Goal: Information Seeking & Learning: Learn about a topic

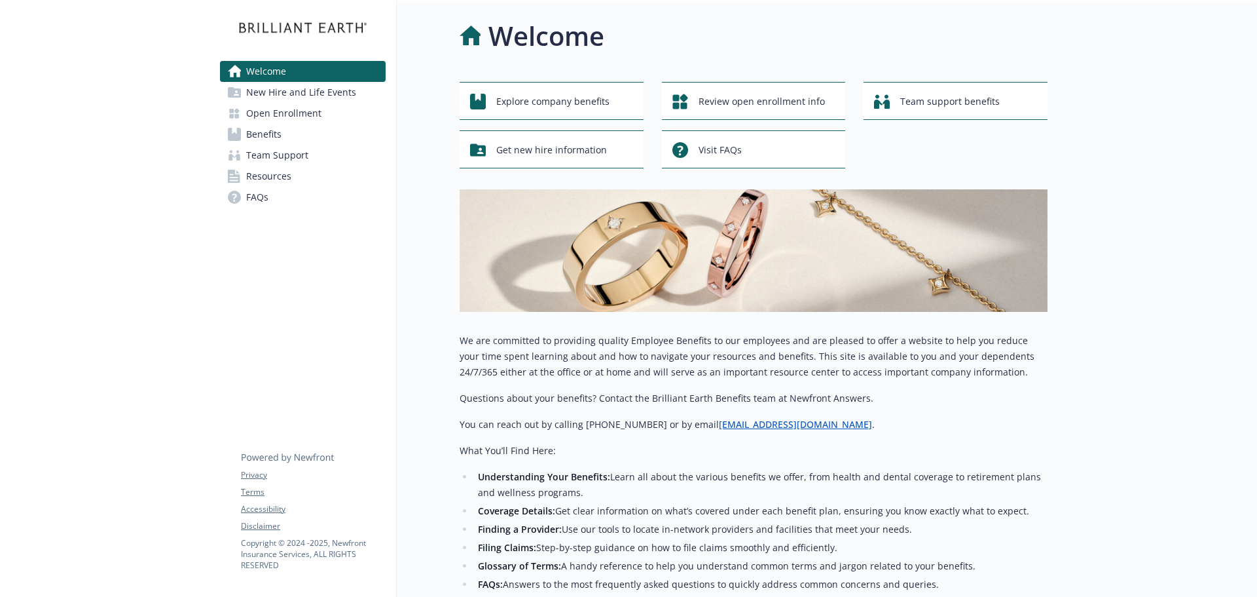
click at [258, 109] on span "Open Enrollment" at bounding box center [283, 113] width 75 height 21
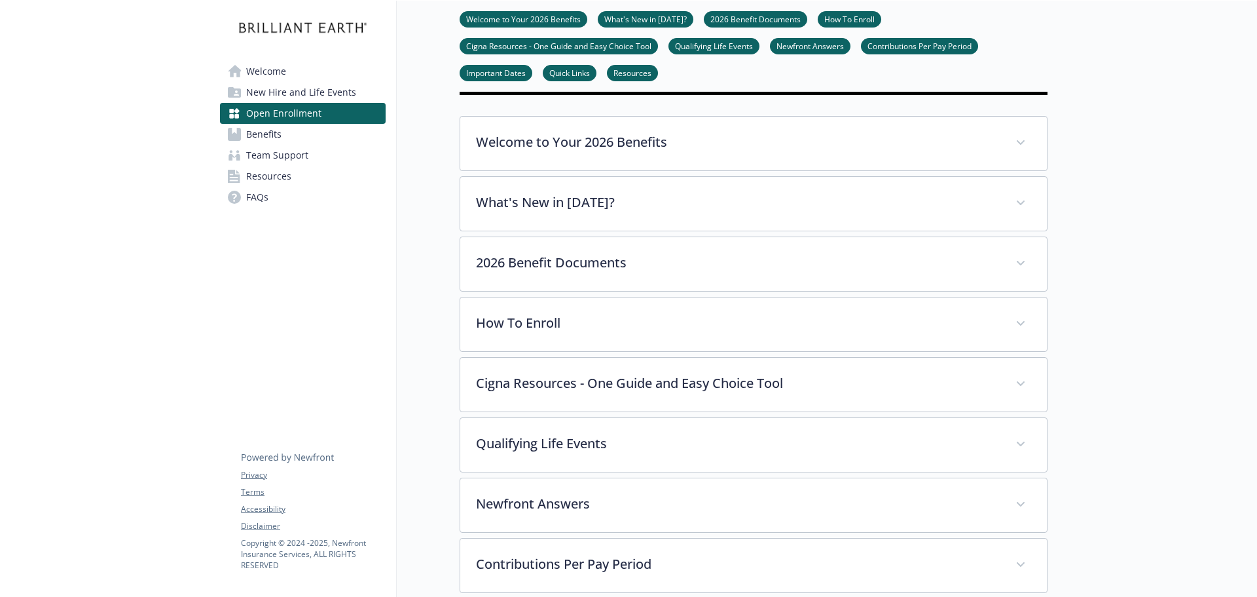
scroll to position [393, 0]
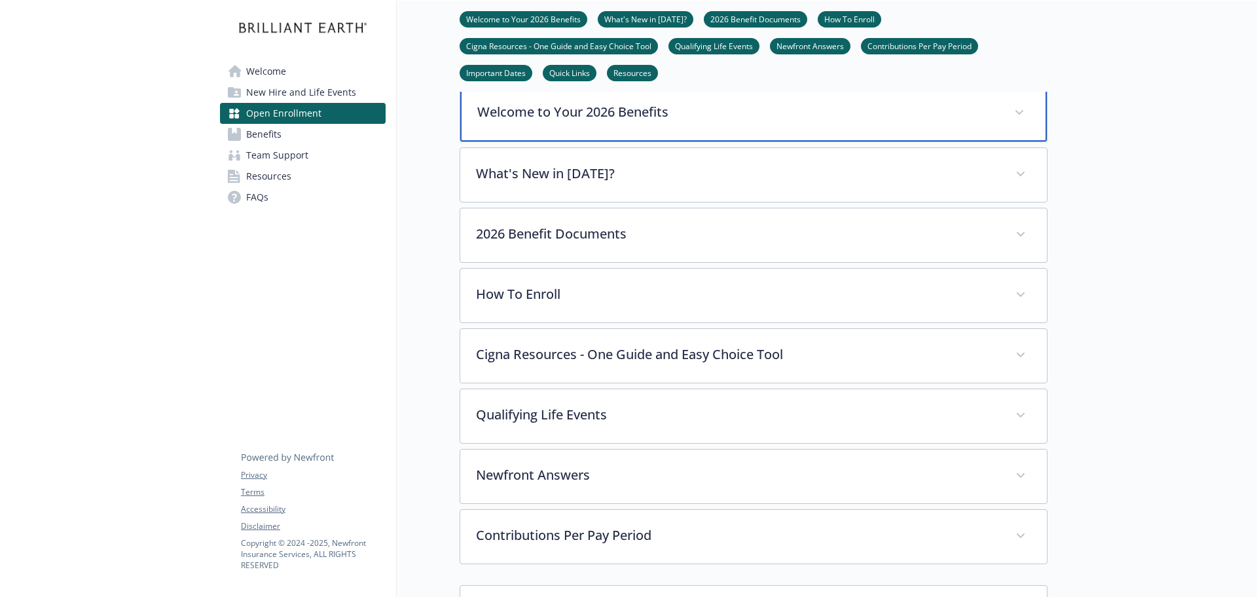
click at [532, 122] on p "Welcome to Your 2026 Benefits" at bounding box center [737, 112] width 521 height 20
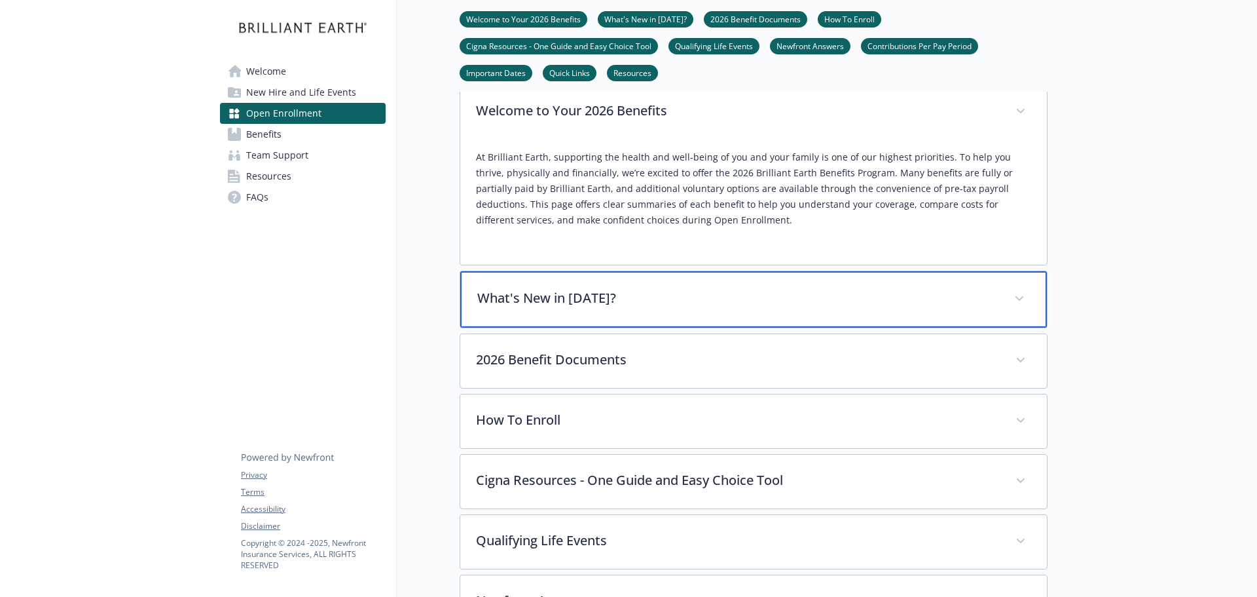
click at [540, 308] on p "What's New in 2026?" at bounding box center [737, 298] width 521 height 20
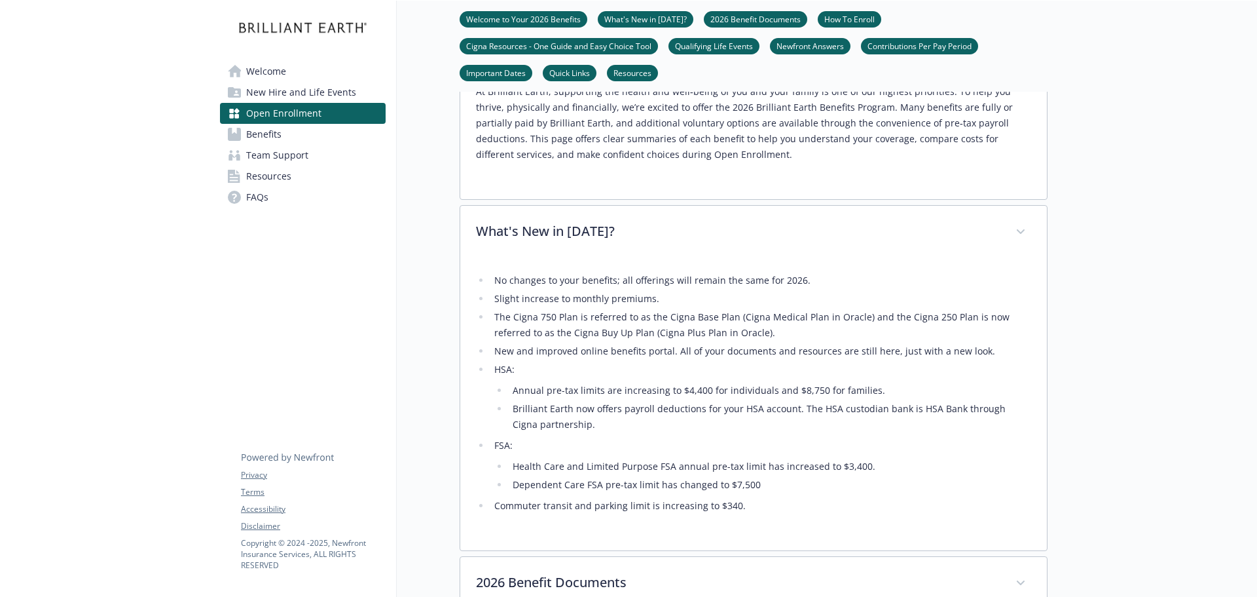
scroll to position [524, 0]
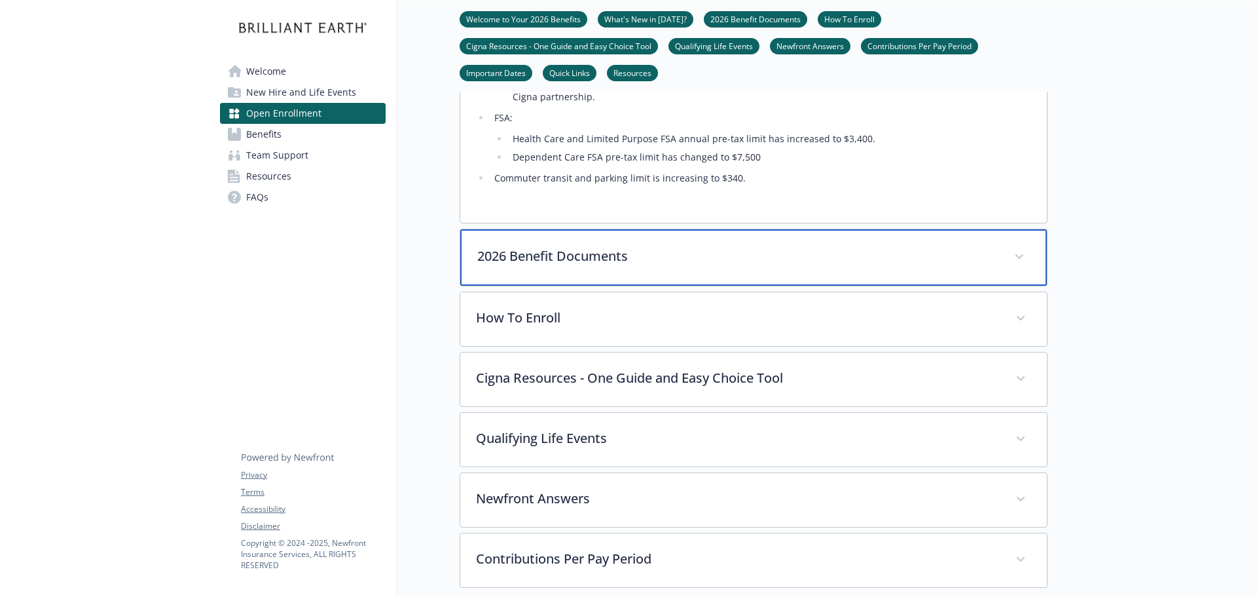
drag, startPoint x: 562, startPoint y: 300, endPoint x: 572, endPoint y: 305, distance: 10.6
click at [562, 266] on p "2026 Benefit Documents" at bounding box center [737, 256] width 521 height 20
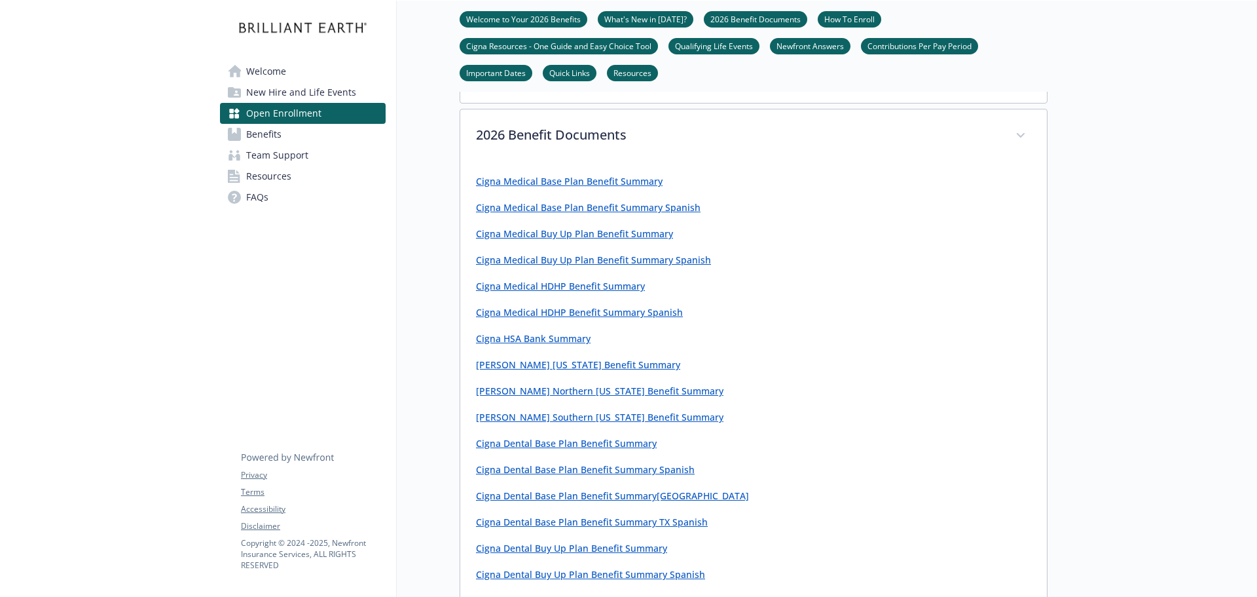
scroll to position [851, 0]
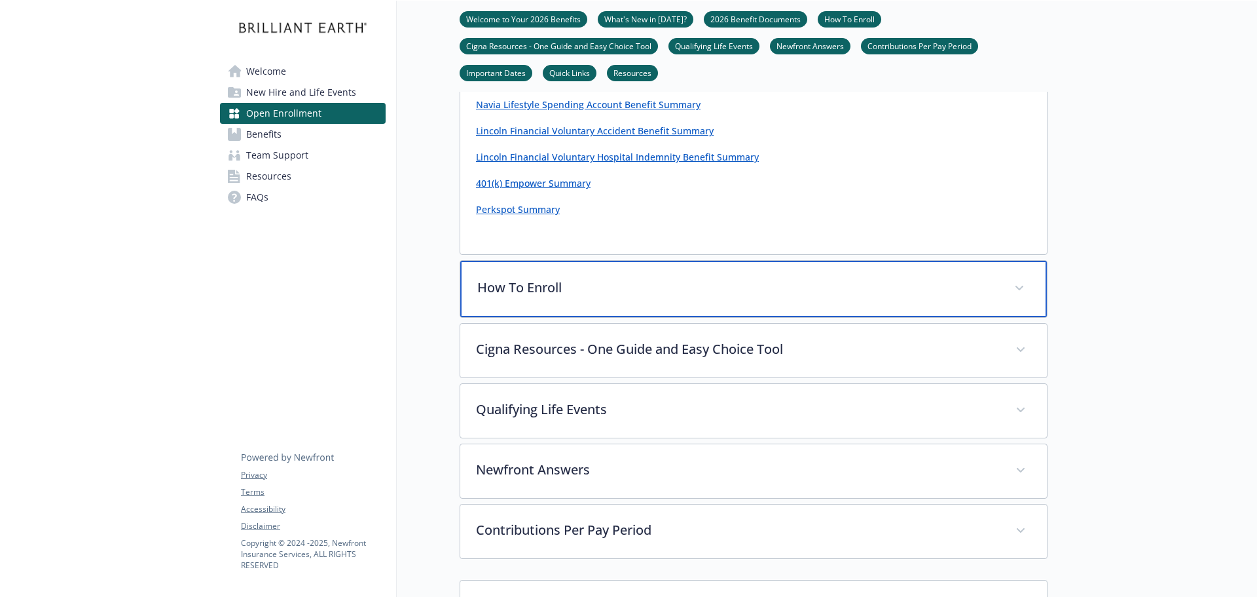
click at [550, 317] on div "How To Enroll" at bounding box center [753, 289] width 587 height 56
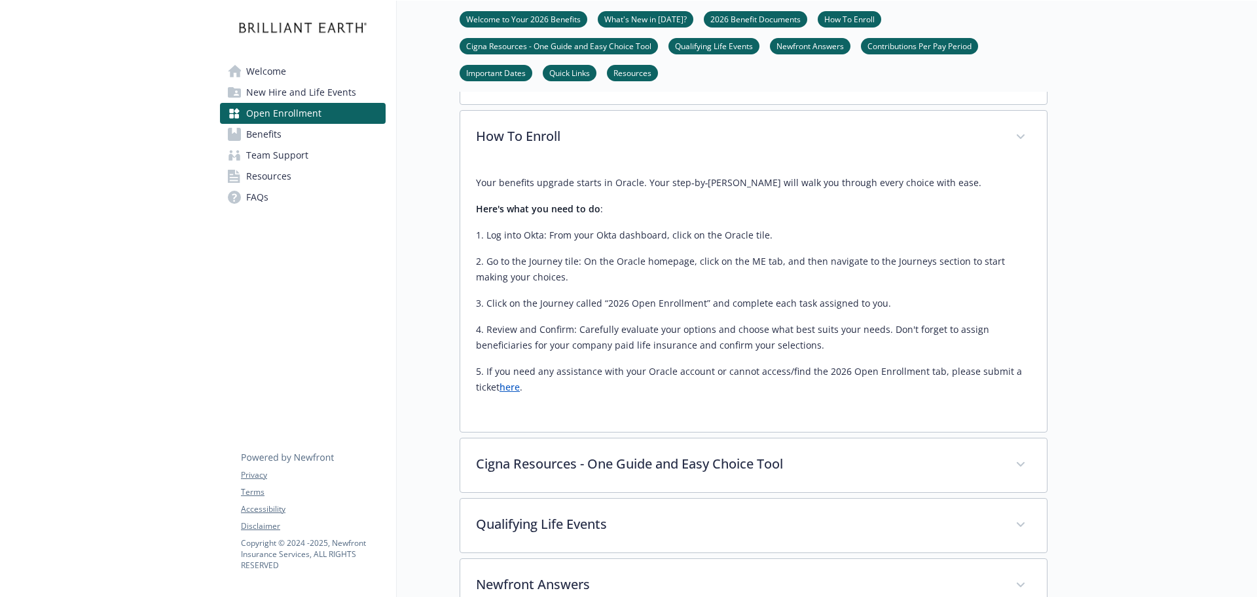
scroll to position [2030, 0]
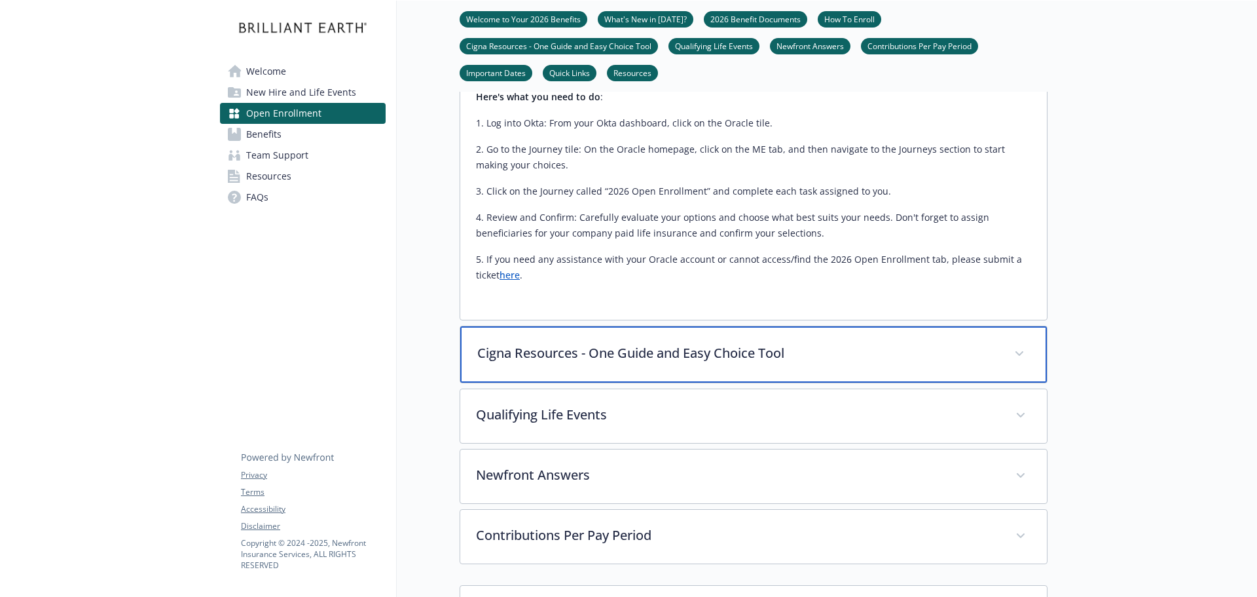
click at [619, 363] on p "Cigna Resources - One Guide and Easy Choice Tool" at bounding box center [737, 353] width 521 height 20
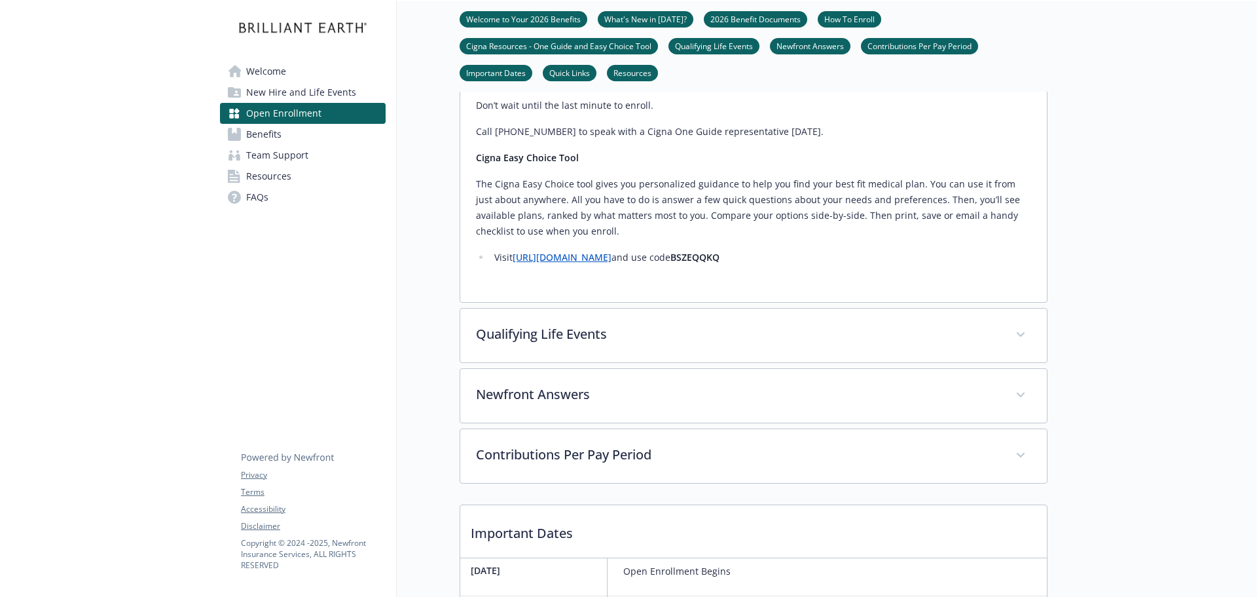
scroll to position [2554, 0]
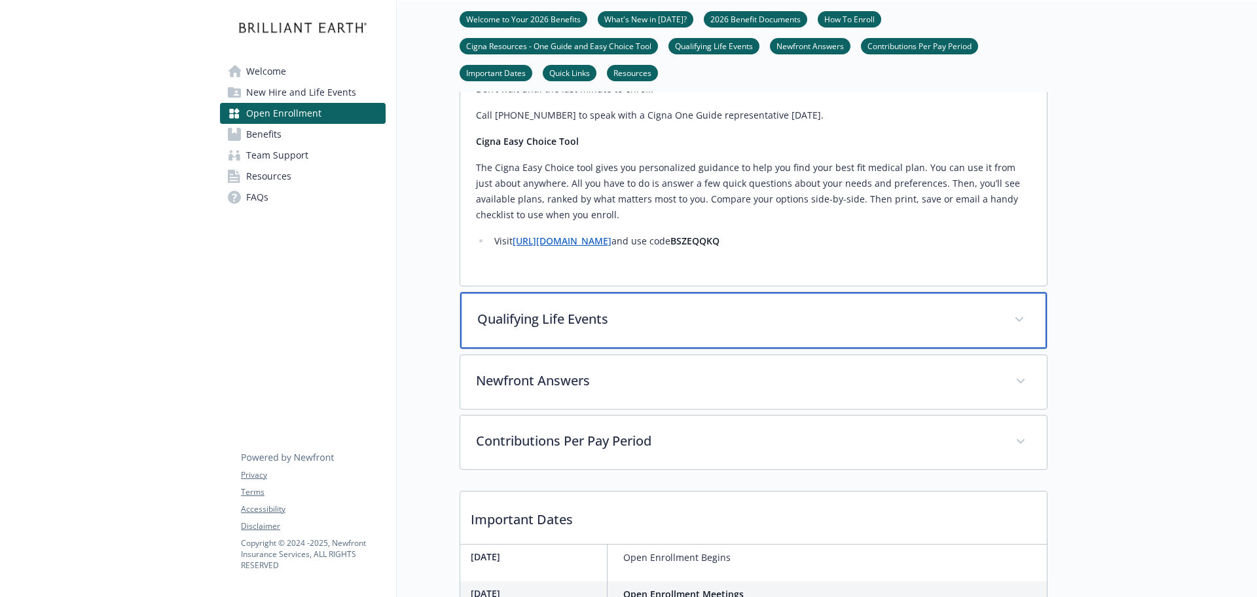
click at [529, 329] on p "Qualifying Life Events" at bounding box center [737, 319] width 521 height 20
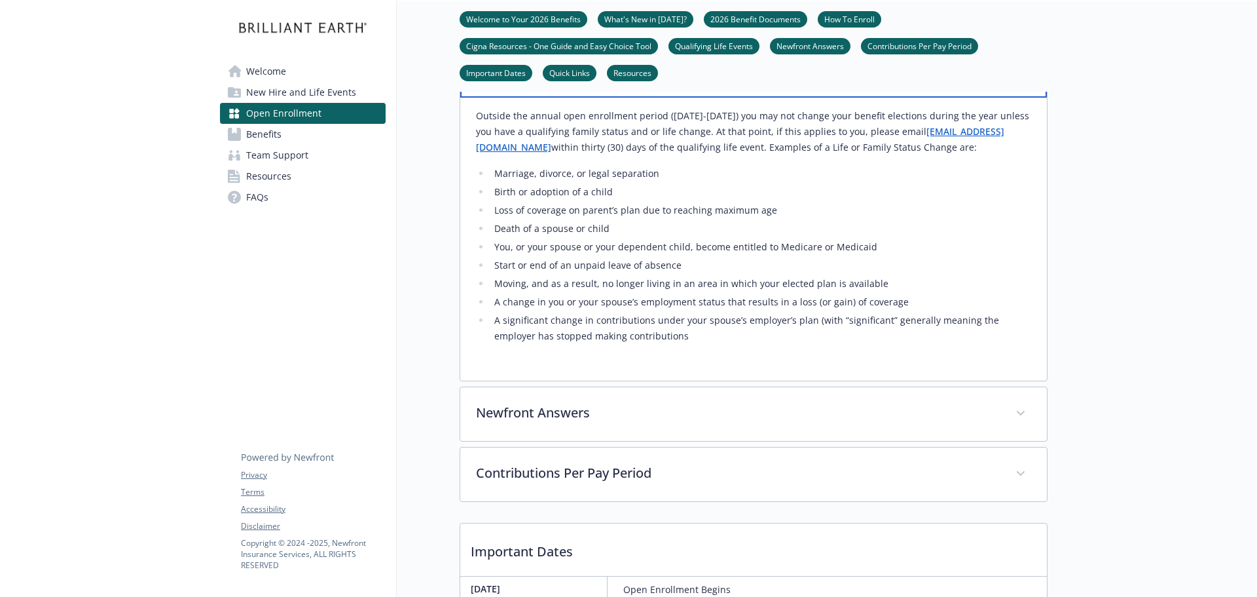
scroll to position [2816, 0]
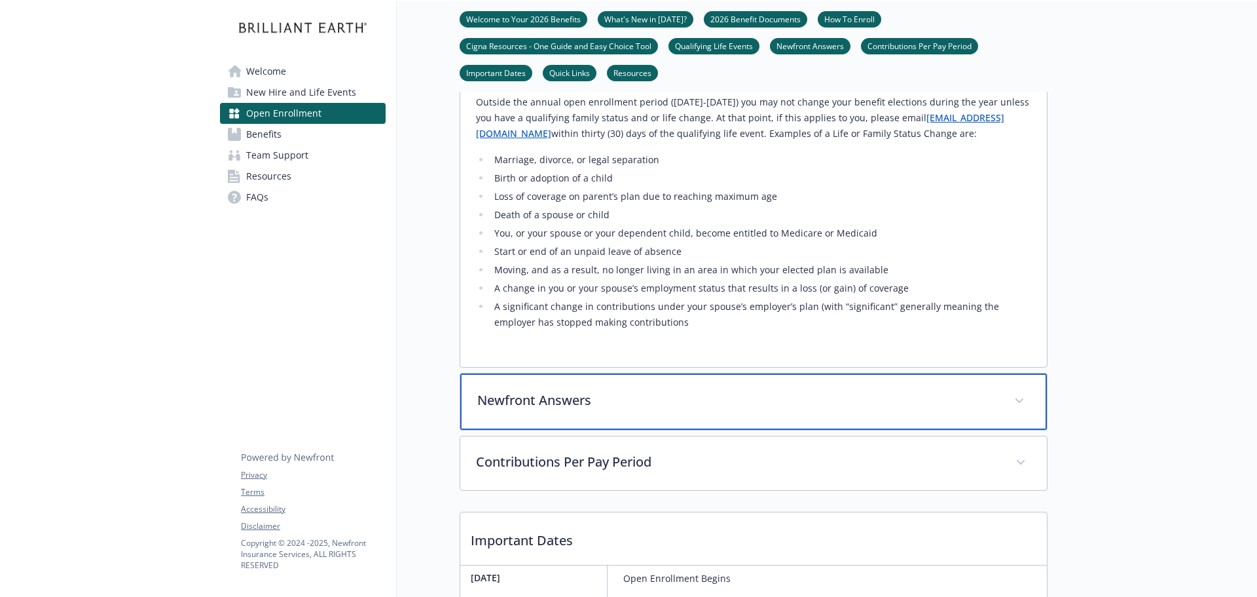
click at [644, 410] on p "Newfront Answers" at bounding box center [737, 400] width 521 height 20
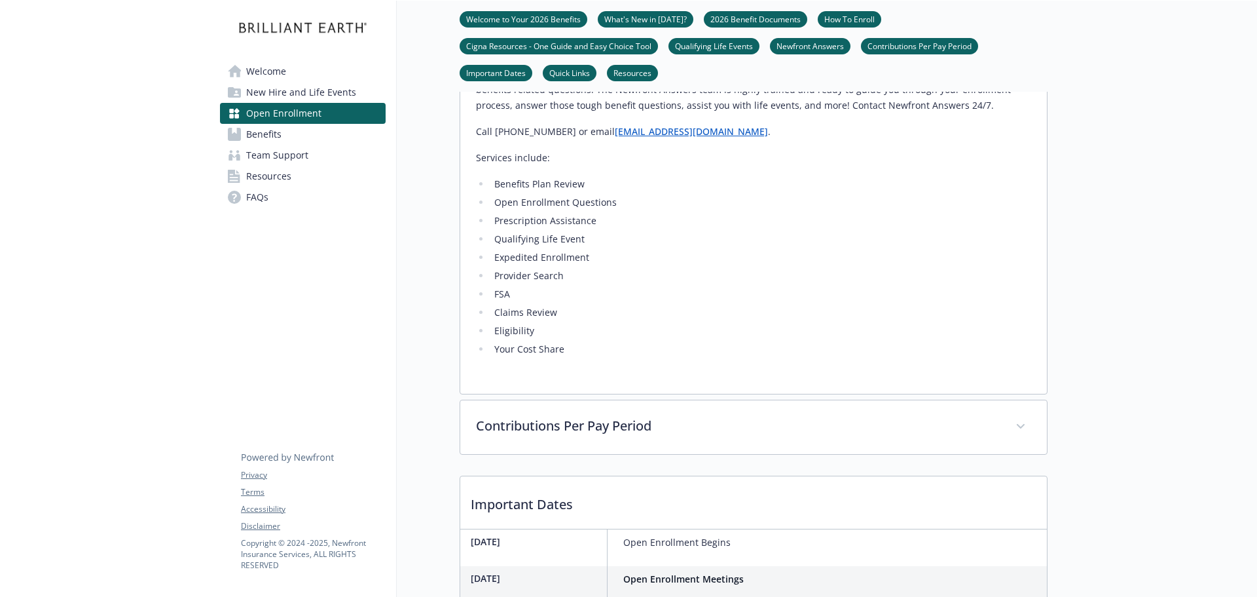
scroll to position [3209, 0]
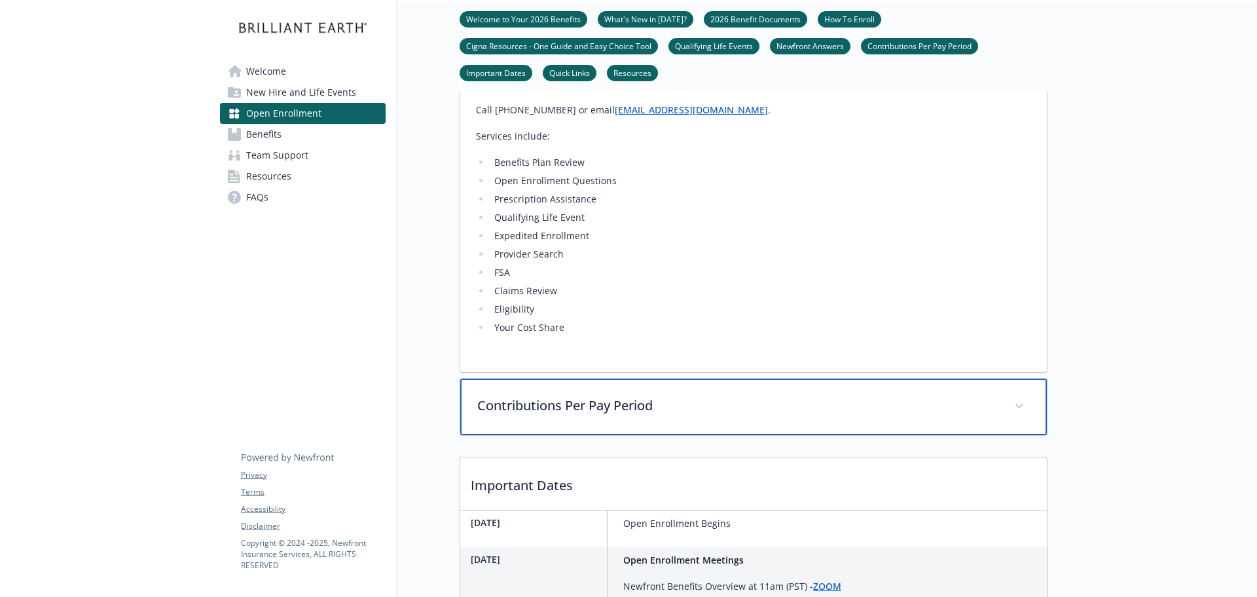
click at [710, 435] on div "Contributions Per Pay Period" at bounding box center [753, 406] width 587 height 56
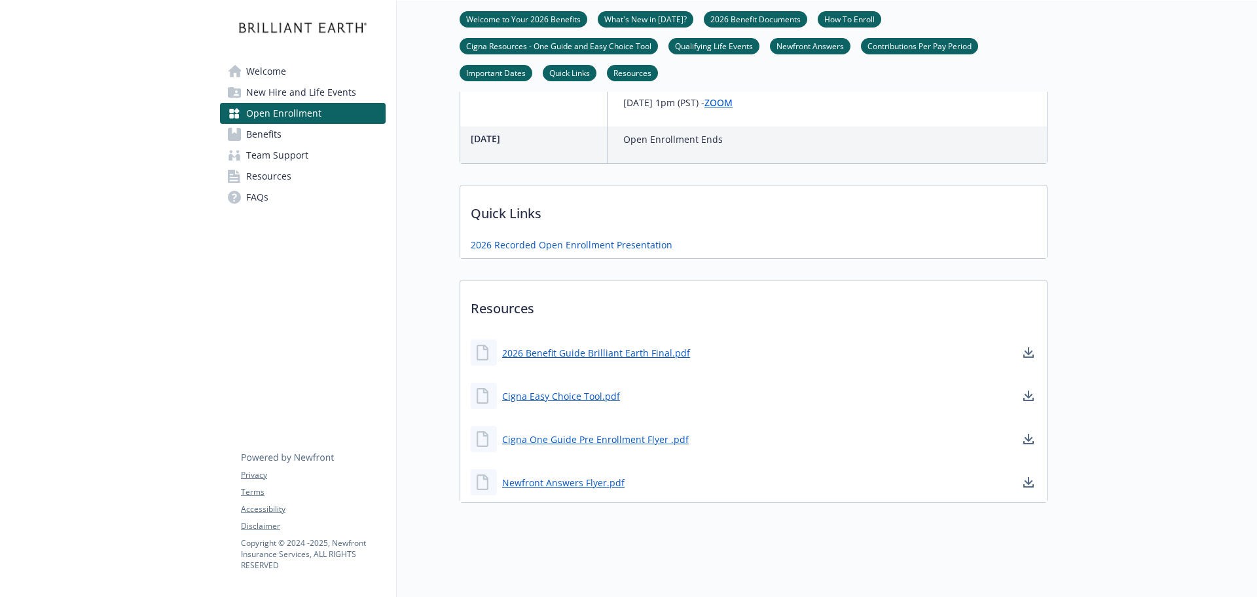
scroll to position [3994, 0]
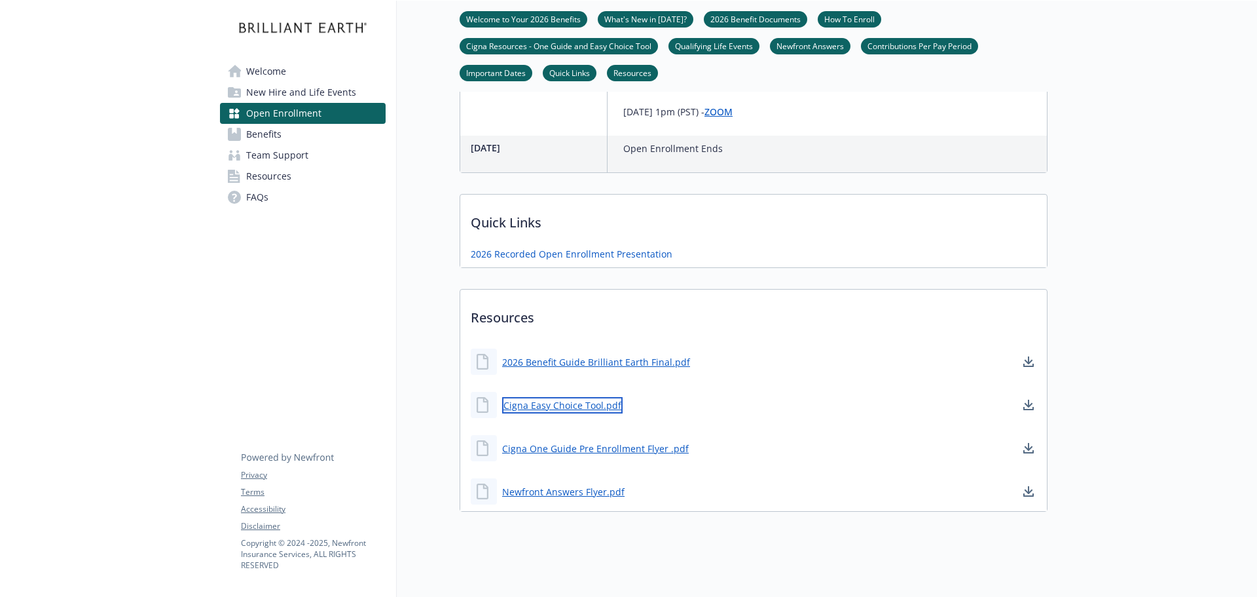
click at [512, 413] on link "Cigna Easy Choice Tool.pdf" at bounding box center [562, 405] width 120 height 16
click at [558, 370] on link "2026 Benefit Guide Brilliant Earth Final.pdf" at bounding box center [597, 362] width 191 height 16
click at [560, 456] on link "Cigna One Guide Pre Enrollment Flyer .pdf" at bounding box center [596, 448] width 189 height 16
click at [550, 500] on link "Newfront Answers Flyer.pdf" at bounding box center [564, 491] width 125 height 16
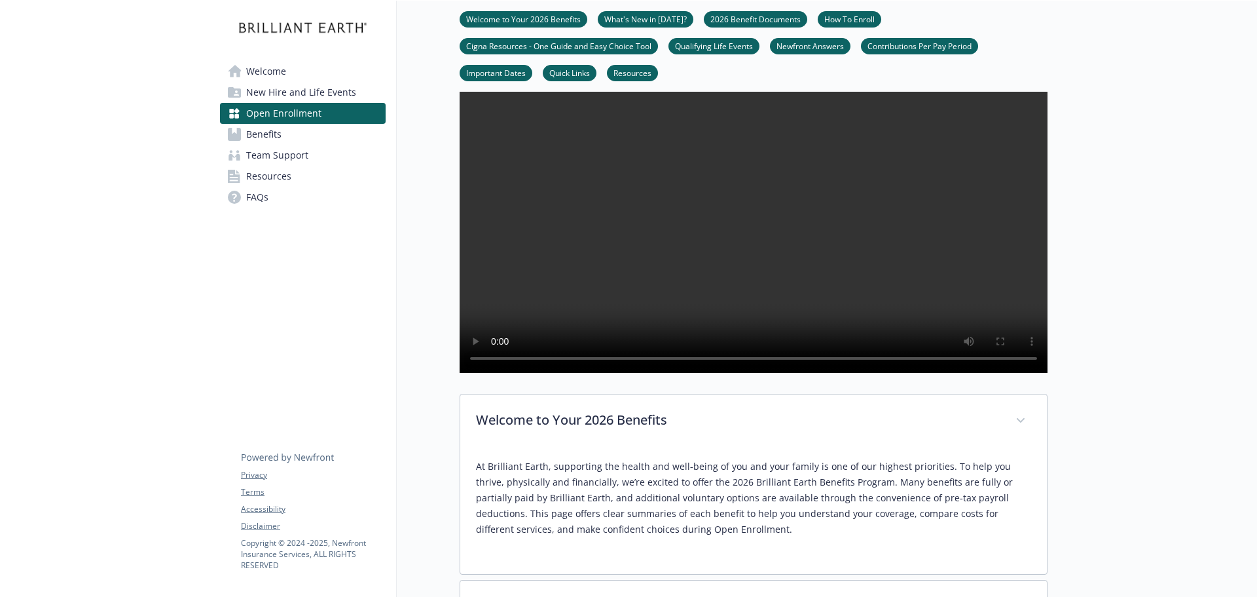
scroll to position [0, 0]
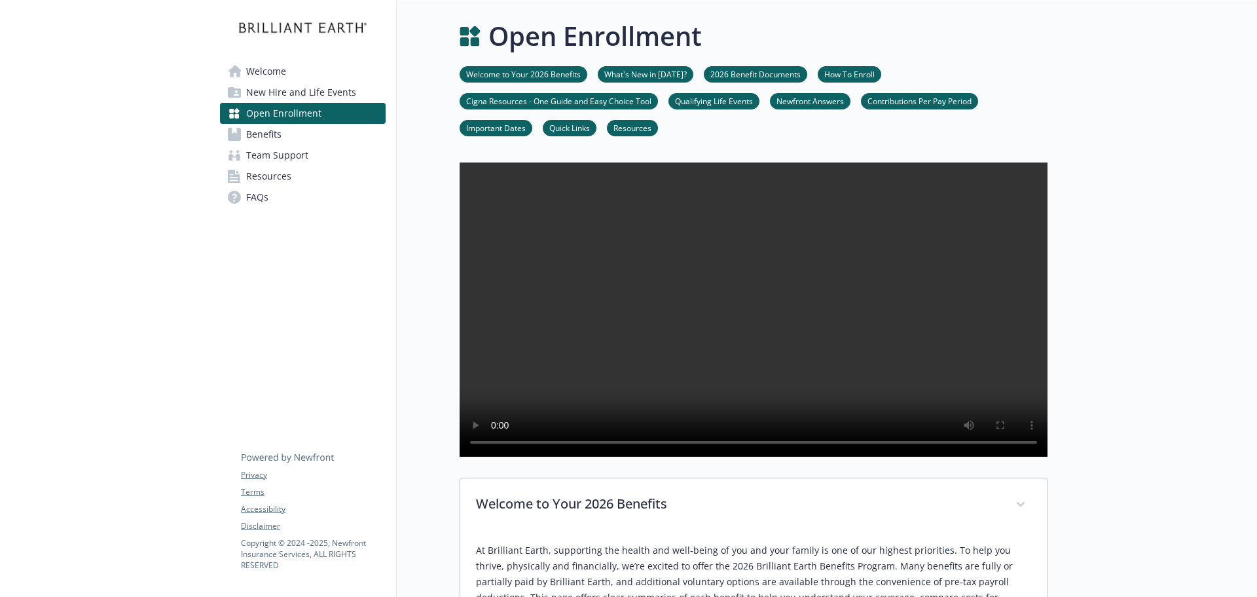
drag, startPoint x: 255, startPoint y: 132, endPoint x: 340, endPoint y: 164, distance: 91.0
click at [255, 132] on span "Benefits" at bounding box center [263, 134] width 35 height 21
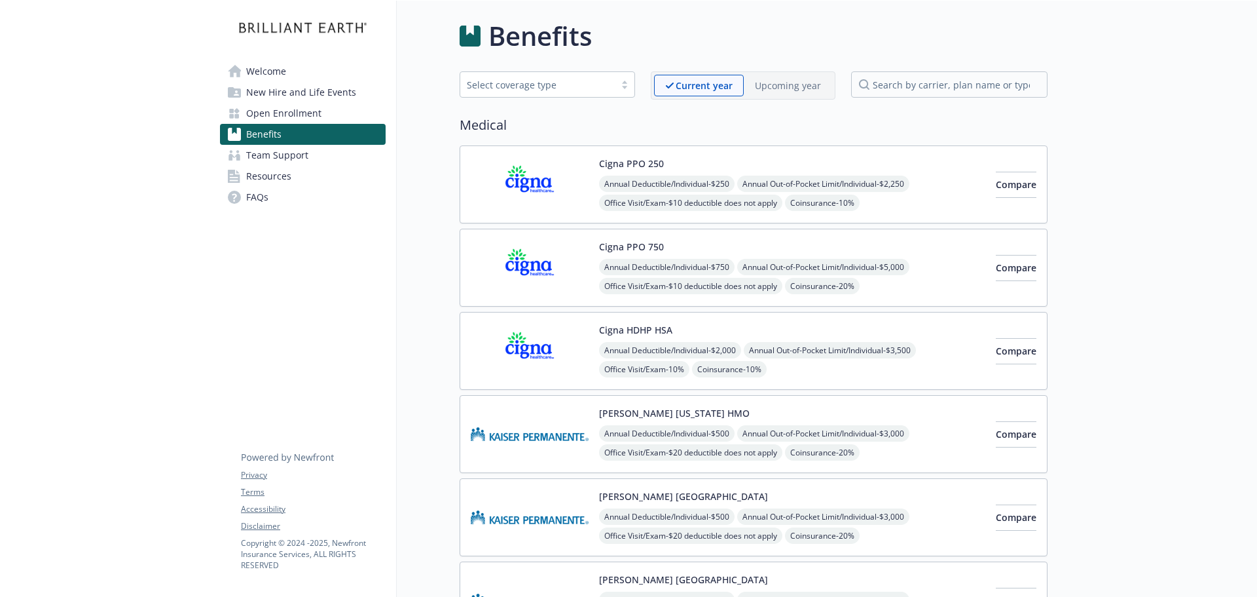
click at [779, 88] on p "Upcoming year" at bounding box center [788, 86] width 66 height 14
click at [620, 86] on div at bounding box center [625, 84] width 20 height 10
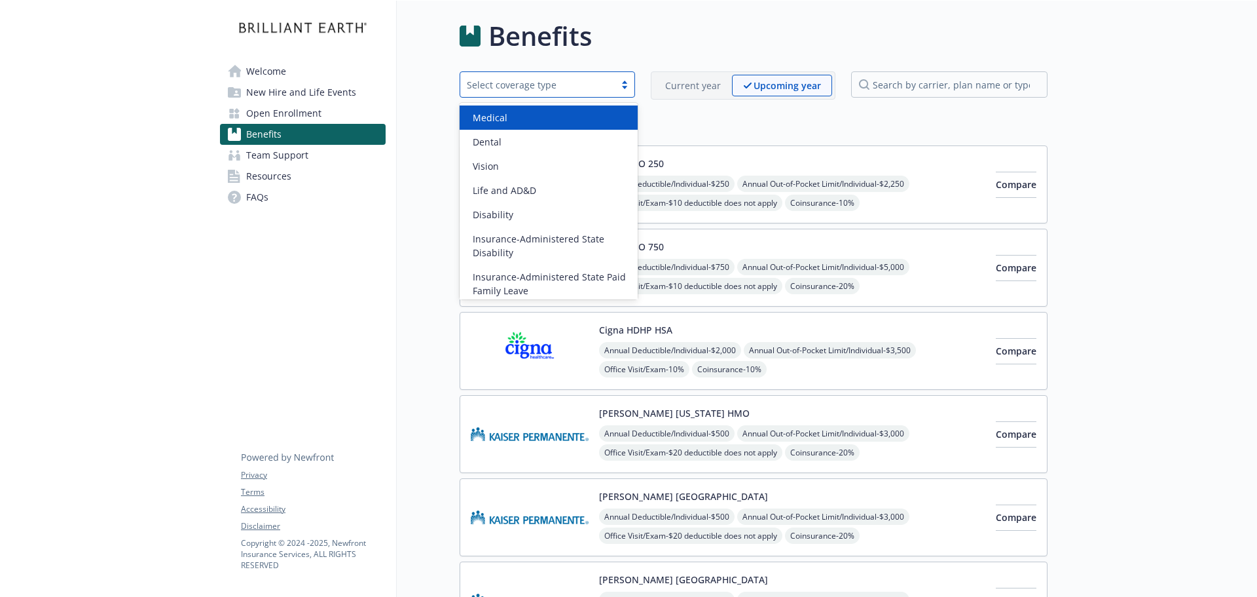
click at [503, 119] on span "Medical" at bounding box center [490, 118] width 35 height 14
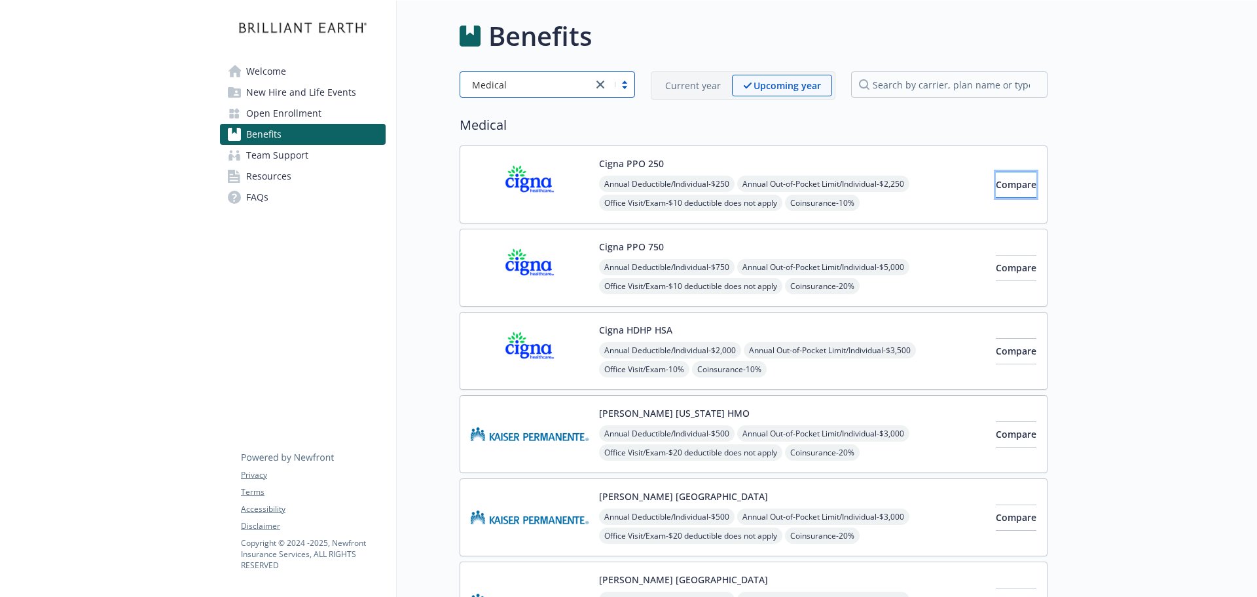
click at [998, 182] on span "Compare" at bounding box center [1016, 184] width 41 height 12
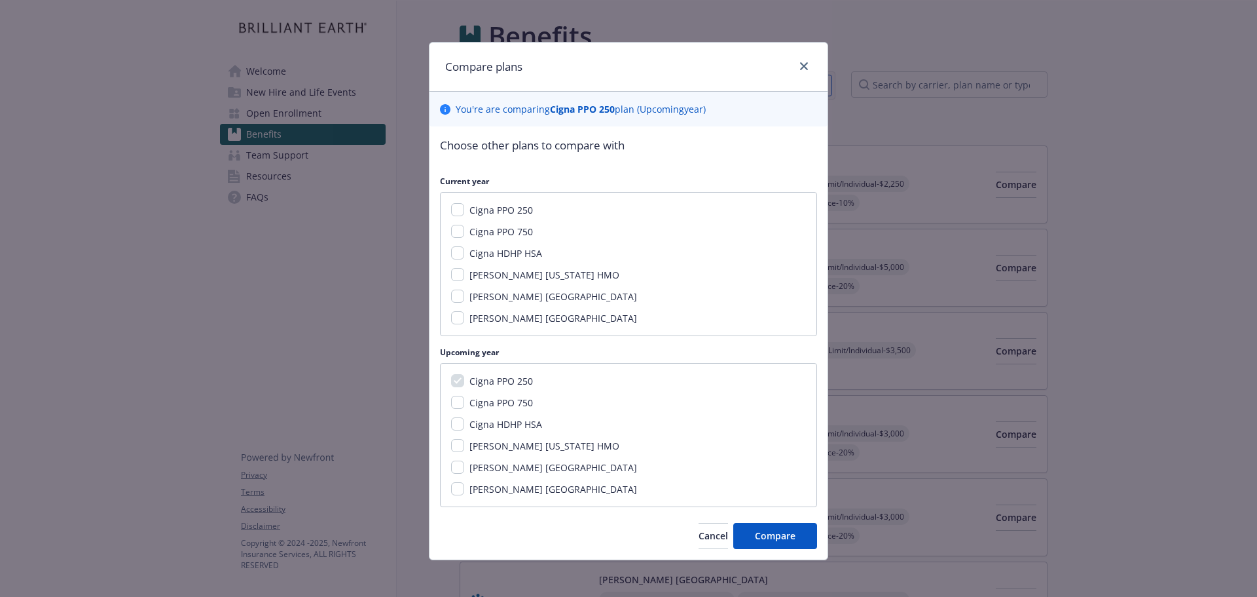
click at [506, 212] on span "Cigna PPO 250" at bounding box center [502, 210] width 64 height 12
click at [464, 212] on input "Cigna PPO 250" at bounding box center [457, 209] width 13 height 13
checkbox input "true"
click at [509, 221] on div "Cigna PPO 250 Cigna PPO 750 Cigna HDHP HSA Kaiser Colorado HMO Kaiser Northern …" at bounding box center [628, 264] width 377 height 144
click at [513, 231] on span "Cigna PPO 750" at bounding box center [502, 231] width 64 height 12
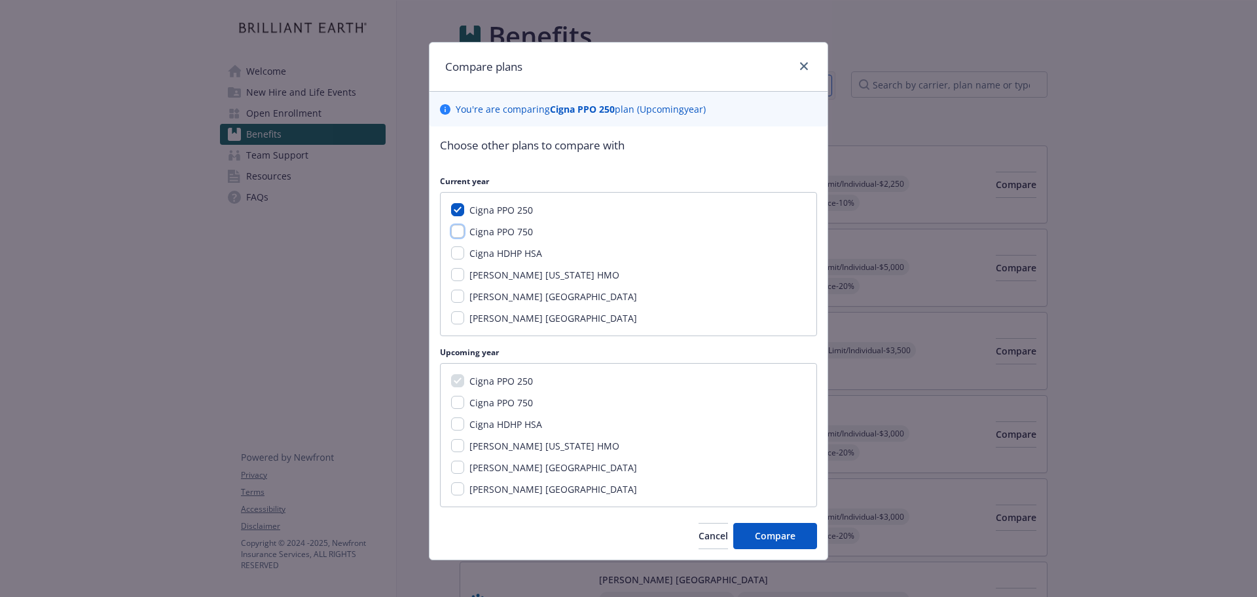
click at [464, 231] on input "Cigna PPO 750" at bounding box center [457, 231] width 13 height 13
checkbox input "true"
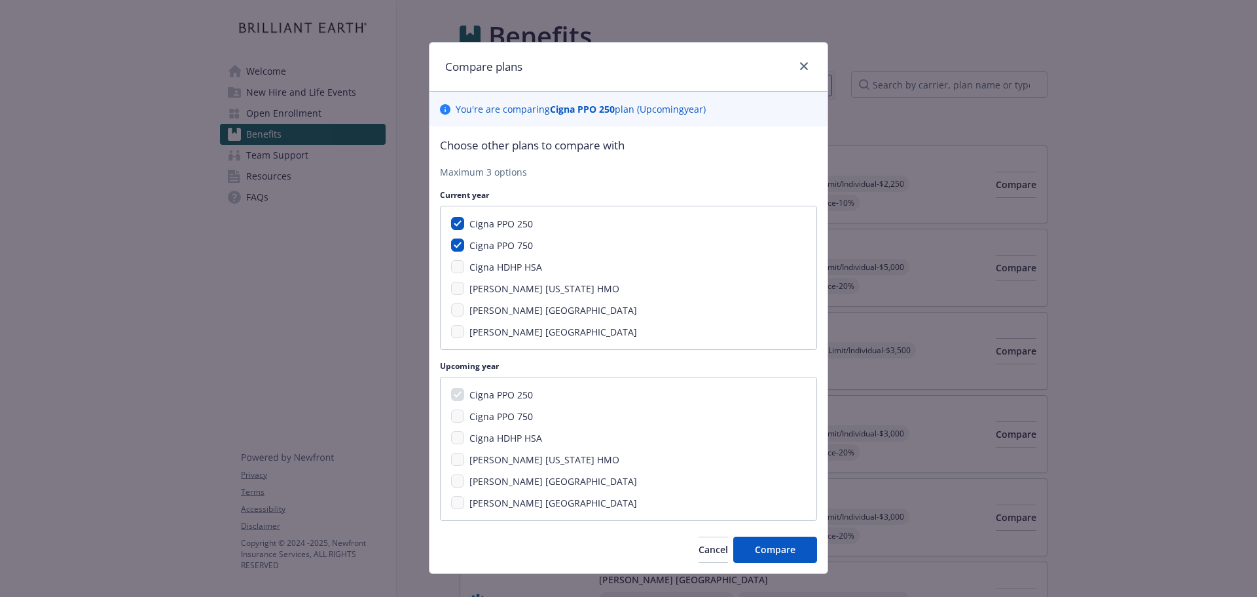
click at [511, 259] on div "Cigna PPO 250 Cigna PPO 750 Cigna HDHP HSA Kaiser Colorado HMO Kaiser Northern …" at bounding box center [628, 278] width 377 height 144
click at [518, 263] on span "Cigna HDHP HSA" at bounding box center [506, 267] width 73 height 12
click at [511, 268] on span "Cigna HDHP HSA" at bounding box center [506, 267] width 73 height 12
click at [445, 273] on div "Cigna PPO 250 Cigna PPO 750 Cigna HDHP HSA Kaiser Colorado HMO Kaiser Northern …" at bounding box center [628, 278] width 377 height 144
click at [464, 272] on div "Cigna HDHP HSA" at bounding box center [504, 267] width 81 height 14
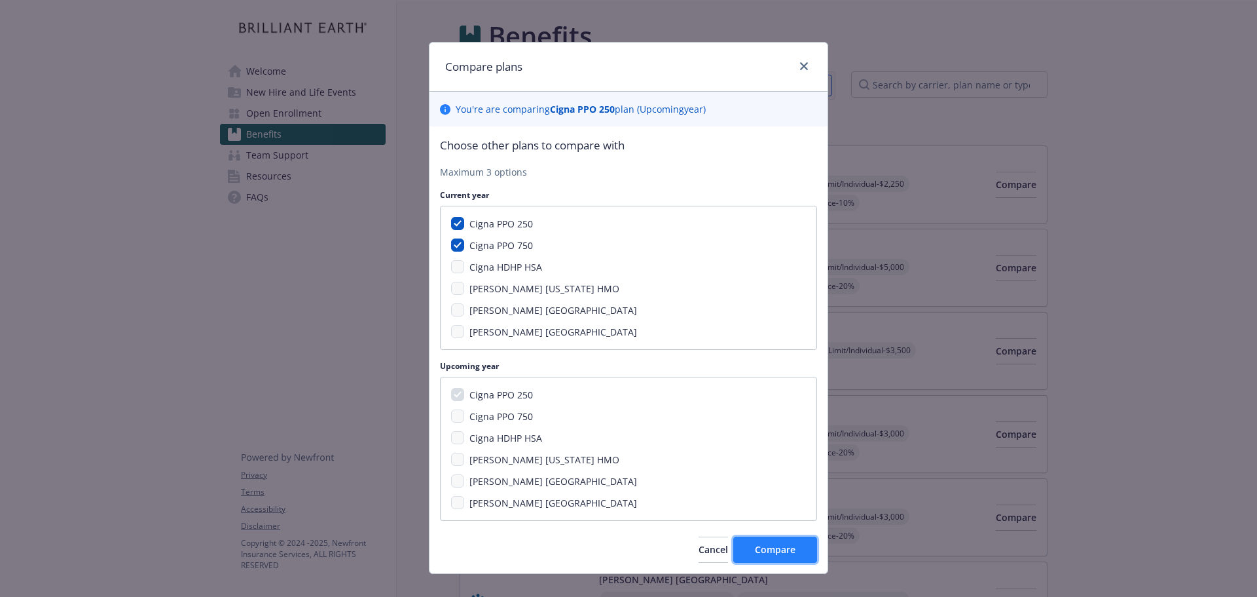
click at [764, 554] on span "Compare" at bounding box center [775, 549] width 41 height 12
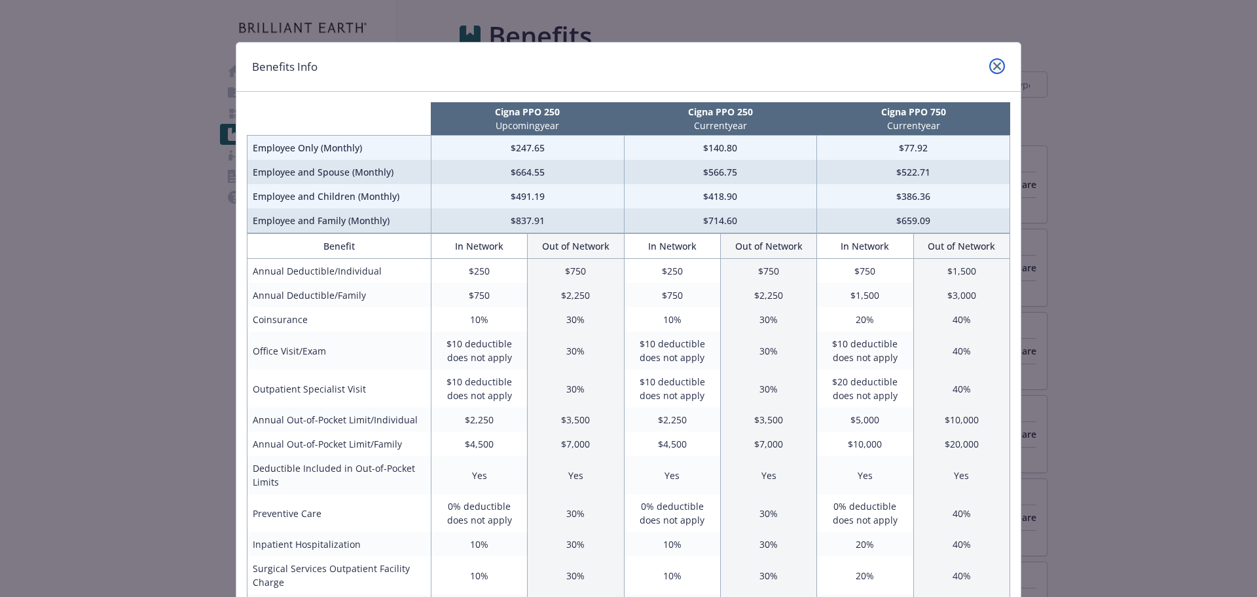
click at [989, 65] on link "close" at bounding box center [997, 66] width 16 height 16
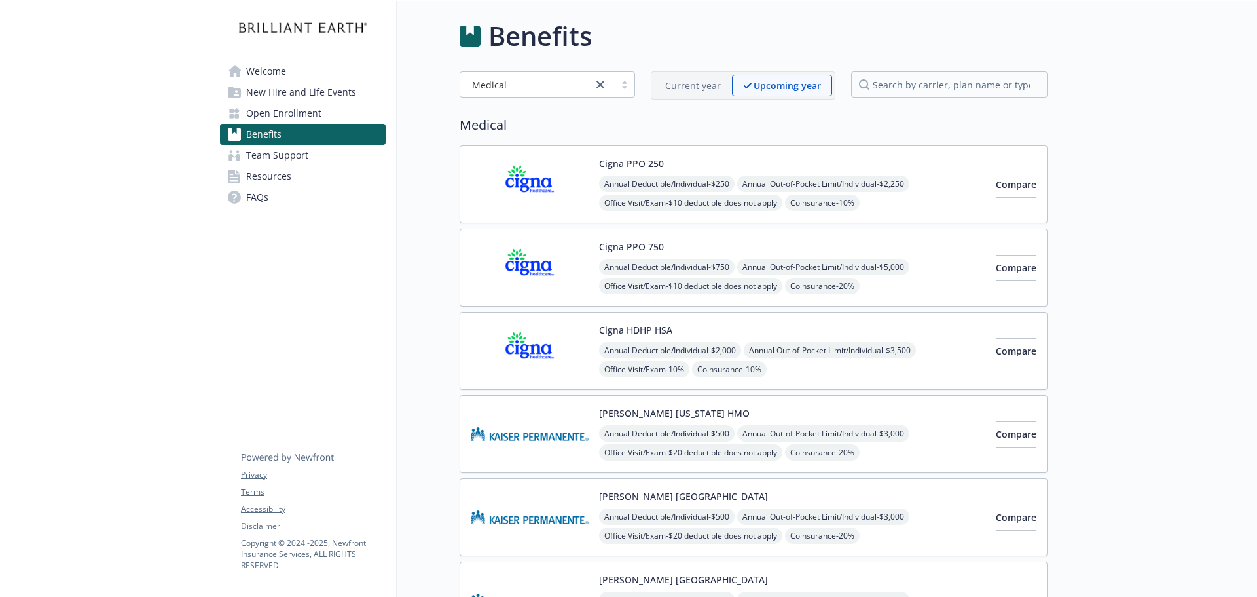
click at [557, 351] on img at bounding box center [530, 351] width 118 height 56
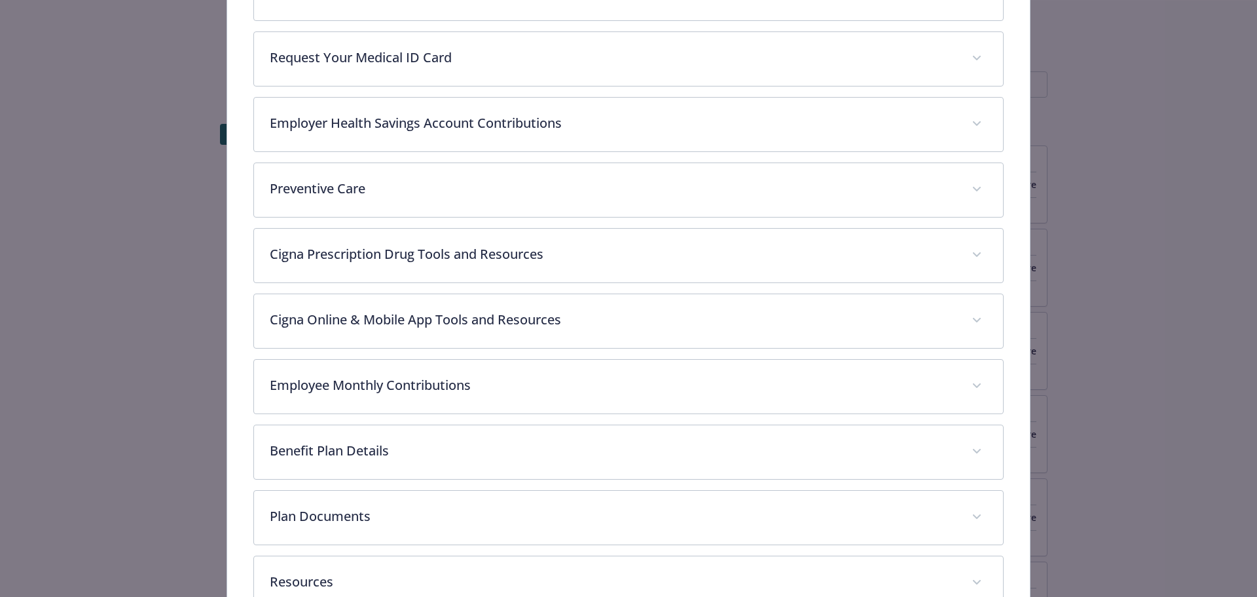
scroll to position [574, 0]
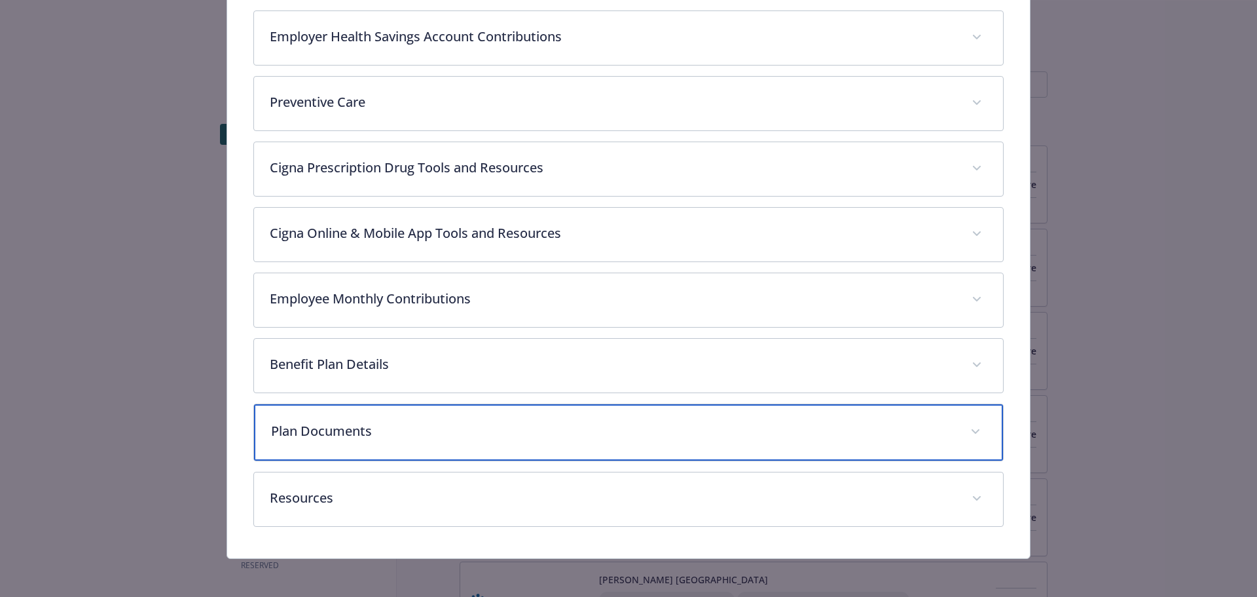
click at [470, 432] on p "Plan Documents" at bounding box center [613, 431] width 684 height 20
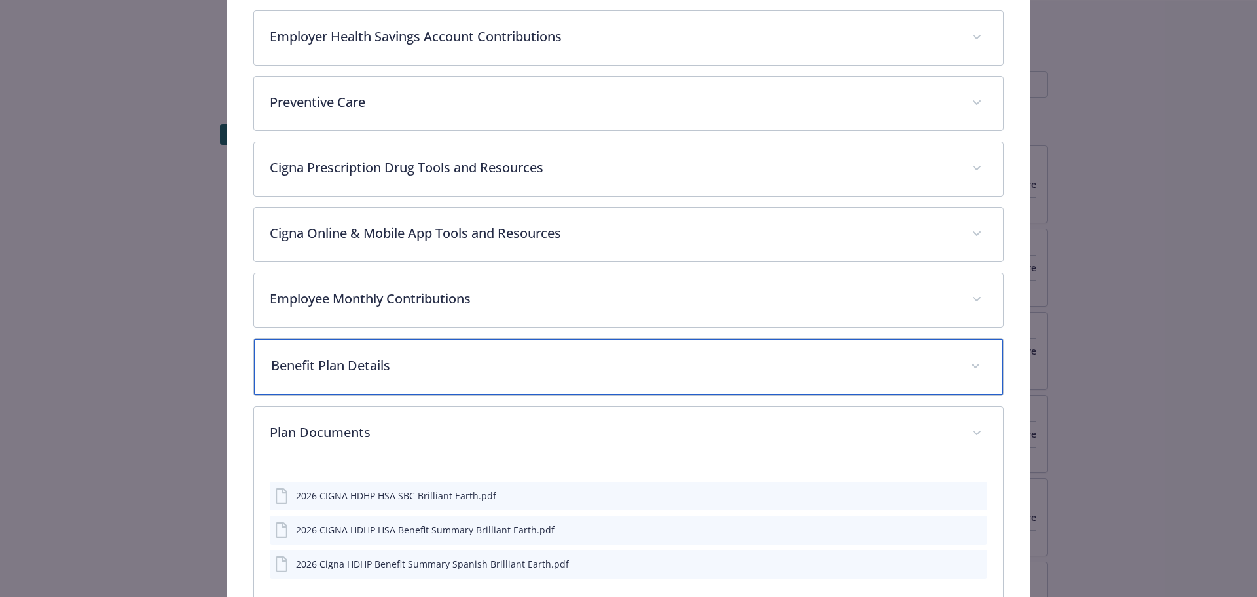
click at [494, 362] on p "Benefit Plan Details" at bounding box center [613, 366] width 684 height 20
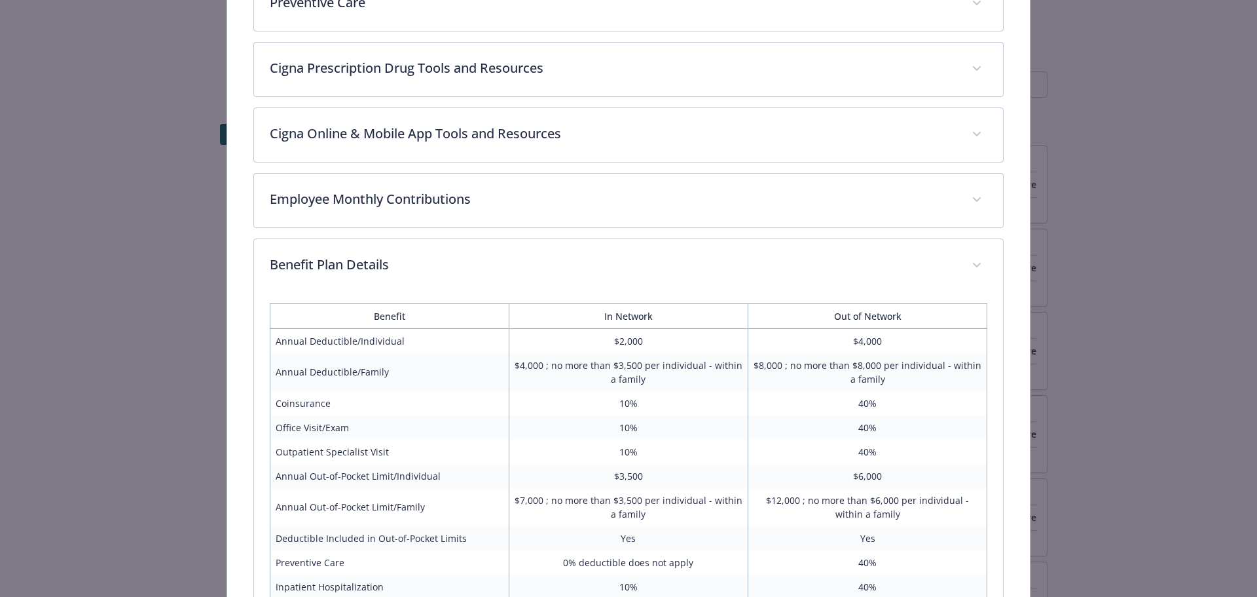
scroll to position [705, 0]
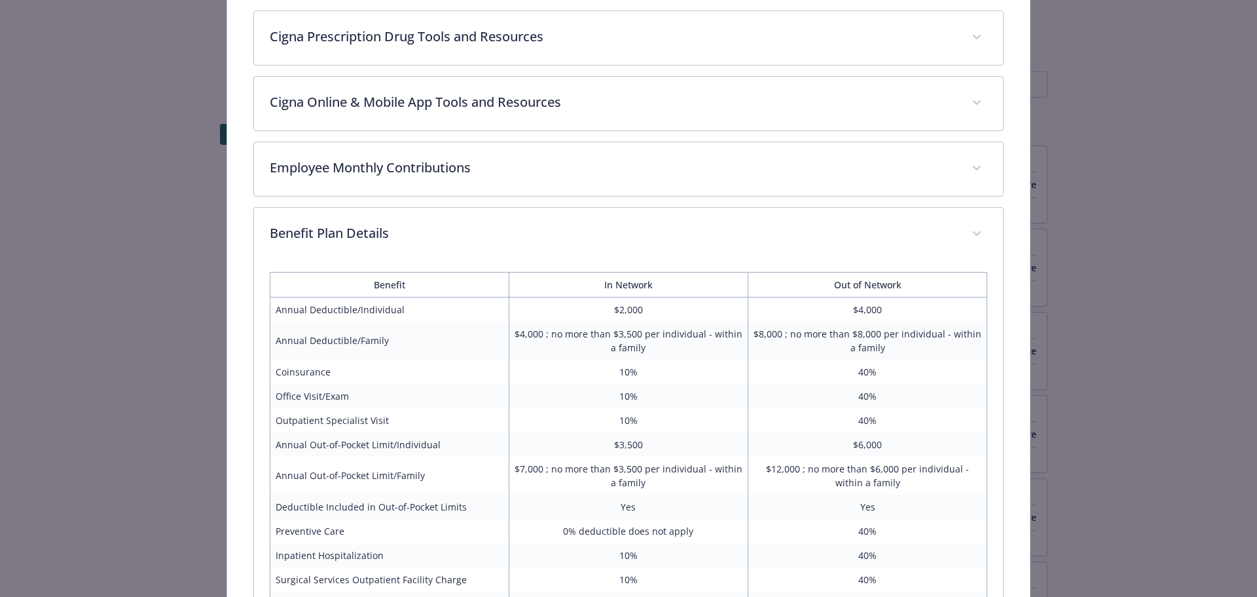
click at [111, 151] on div "Medical - Cigna HDHP HSA - HDHP PPO Cigna HDHP HSA Website [DOMAIN_NAME] Phone …" at bounding box center [628, 298] width 1257 height 597
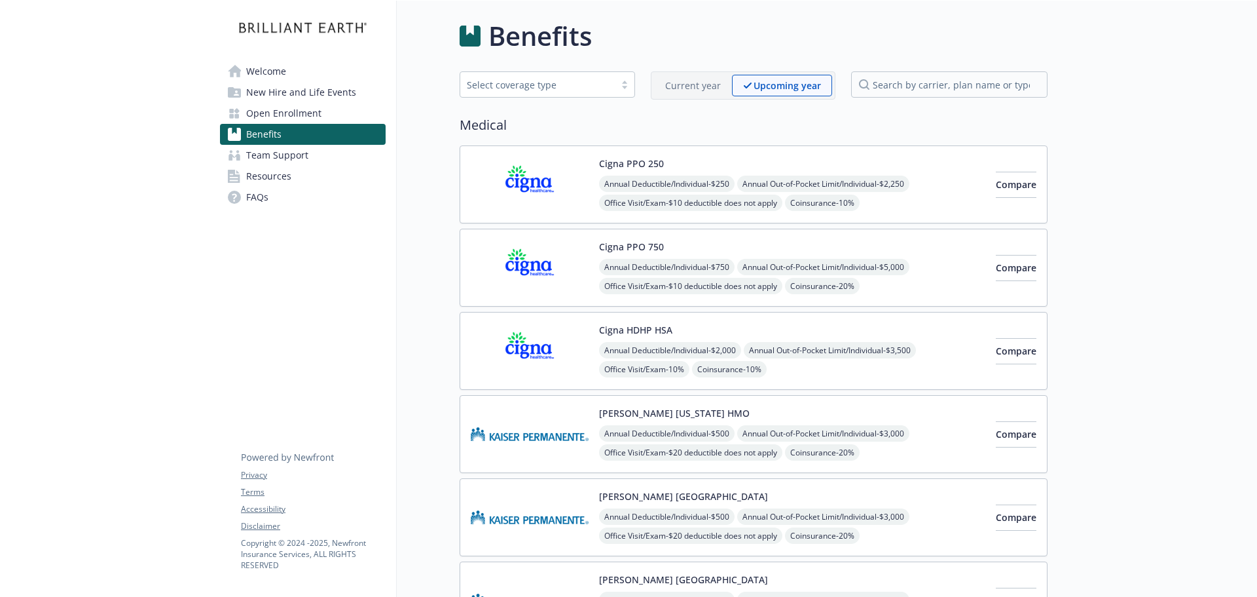
click at [602, 83] on div "Select coverage type" at bounding box center [537, 85] width 141 height 14
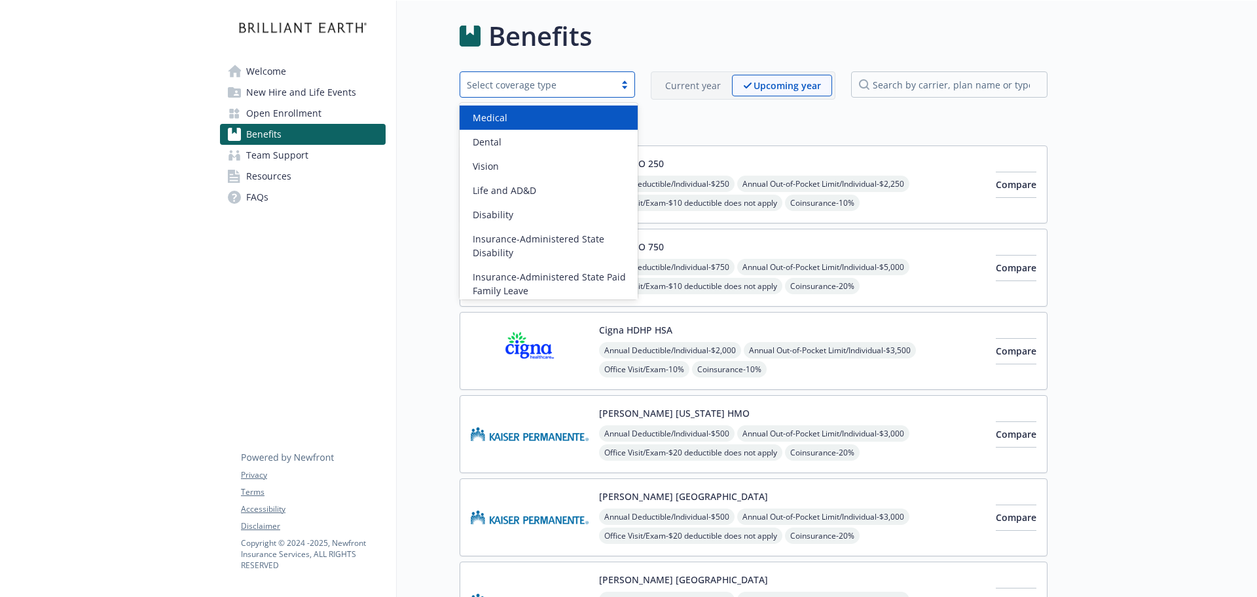
click at [538, 116] on div "Medical" at bounding box center [549, 118] width 162 height 14
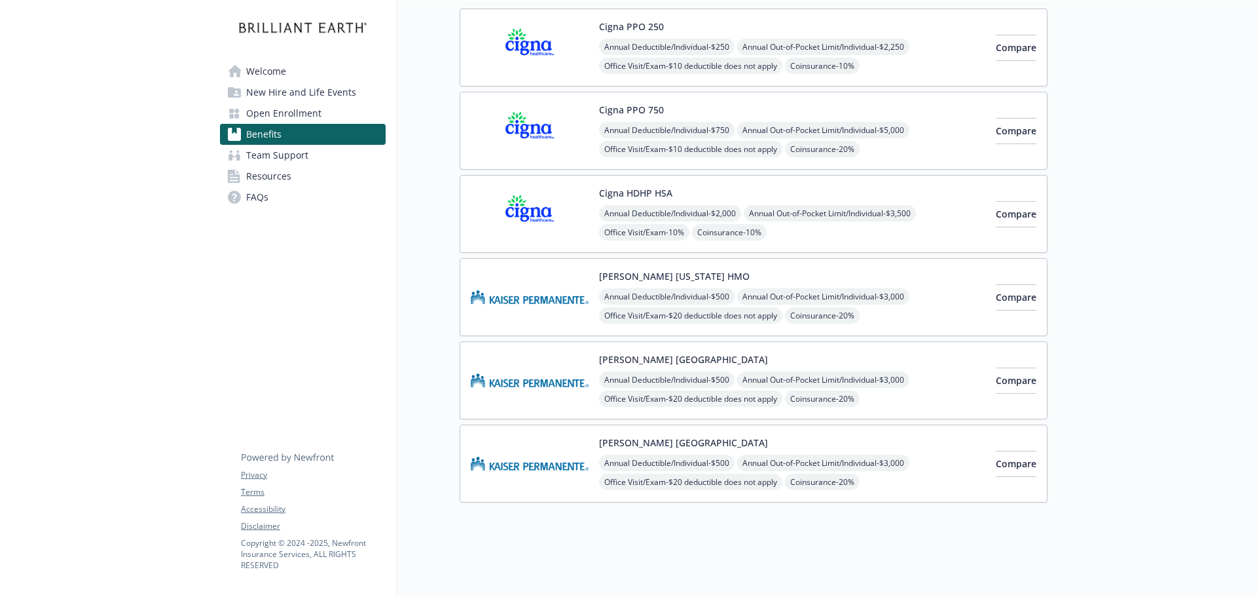
scroll to position [147, 0]
click at [1003, 291] on span "Compare" at bounding box center [1016, 297] width 41 height 12
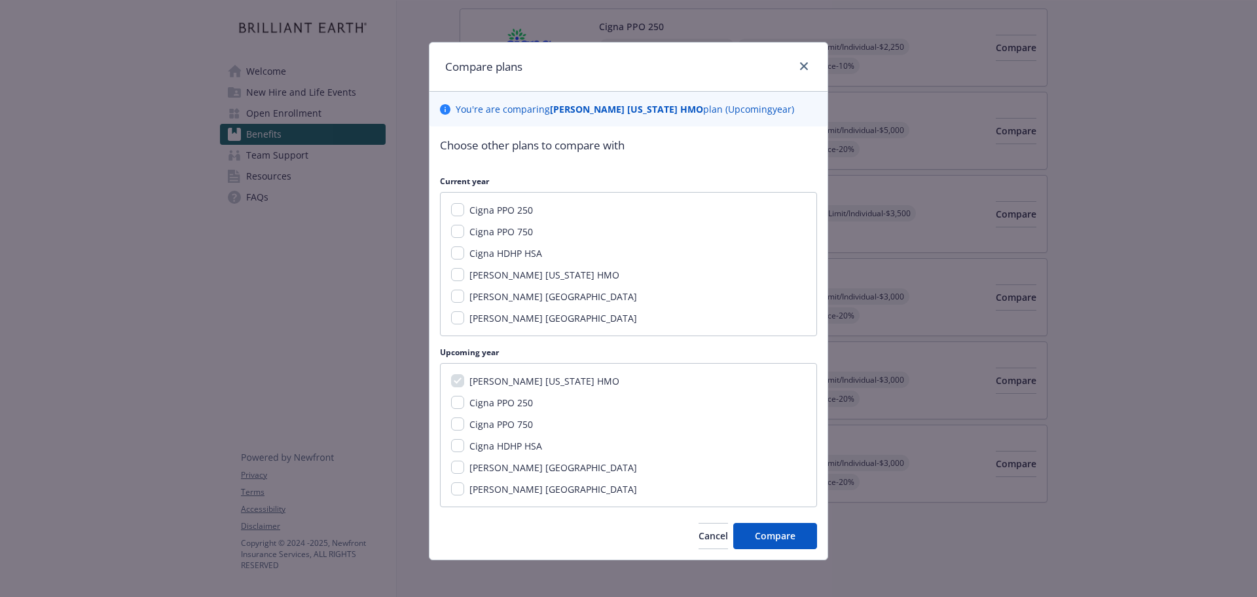
click at [492, 274] on span "[PERSON_NAME] [US_STATE] HMO" at bounding box center [545, 274] width 150 height 12
click at [464, 274] on input "[PERSON_NAME] [US_STATE] HMO" at bounding box center [457, 274] width 13 height 13
checkbox input "true"
drag, startPoint x: 485, startPoint y: 299, endPoint x: 499, endPoint y: 312, distance: 18.5
click at [484, 299] on span "[PERSON_NAME] [GEOGRAPHIC_DATA]" at bounding box center [554, 296] width 168 height 12
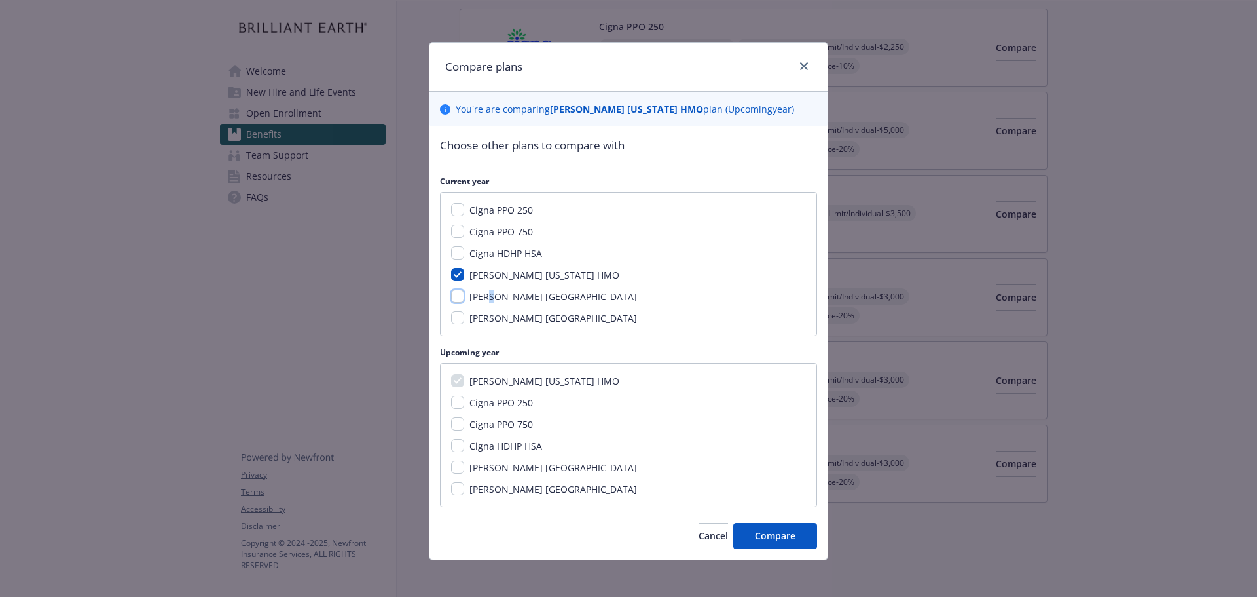
click at [454, 293] on input "[PERSON_NAME] [GEOGRAPHIC_DATA]" at bounding box center [457, 295] width 13 height 13
checkbox input "true"
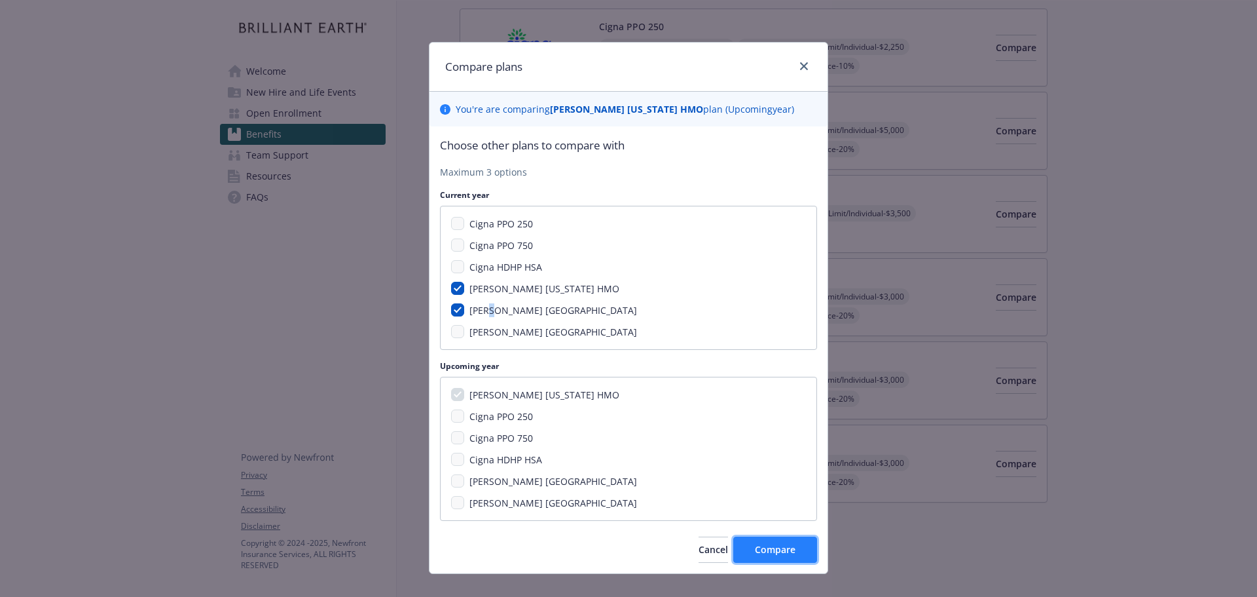
click at [774, 549] on span "Compare" at bounding box center [775, 549] width 41 height 12
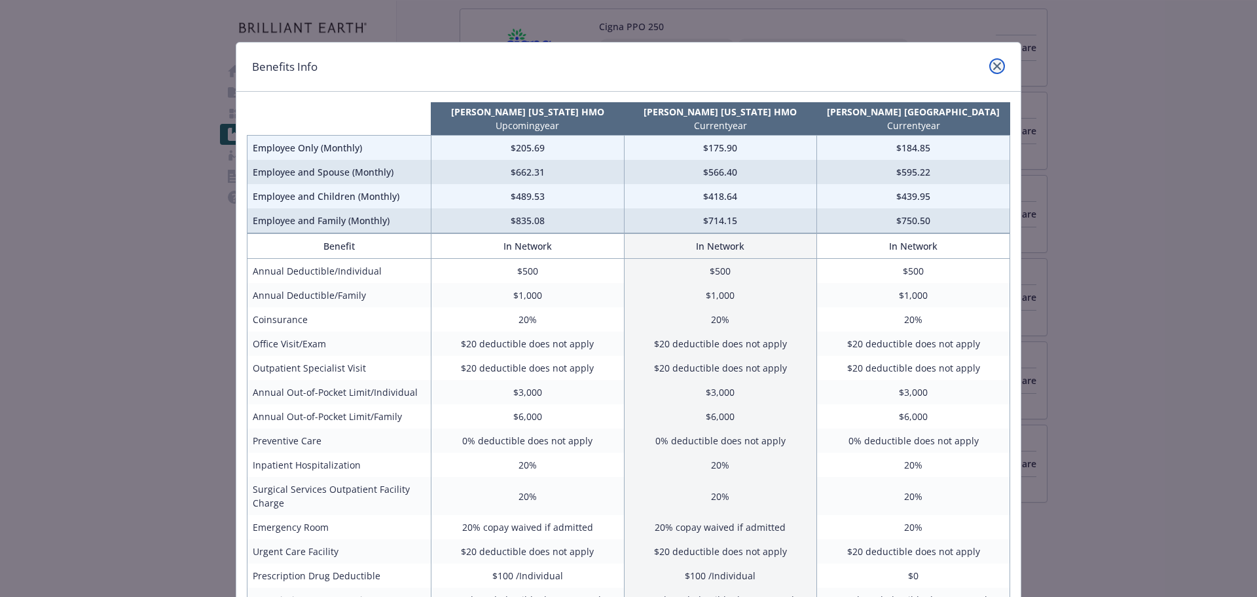
click at [999, 69] on link "close" at bounding box center [997, 66] width 16 height 16
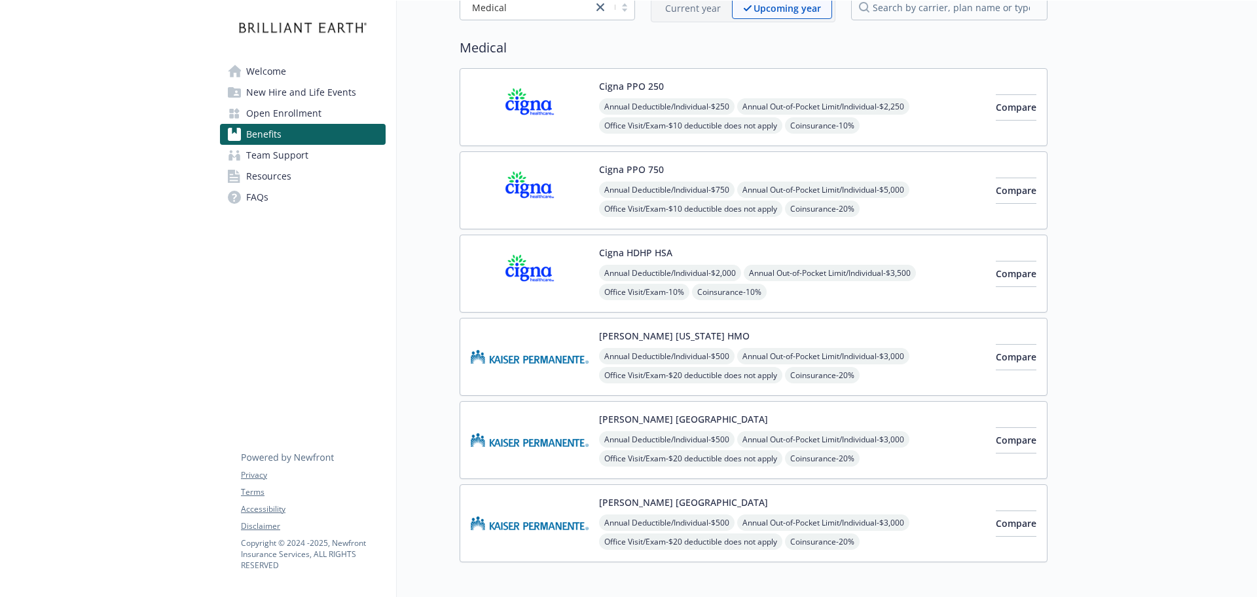
scroll to position [16, 0]
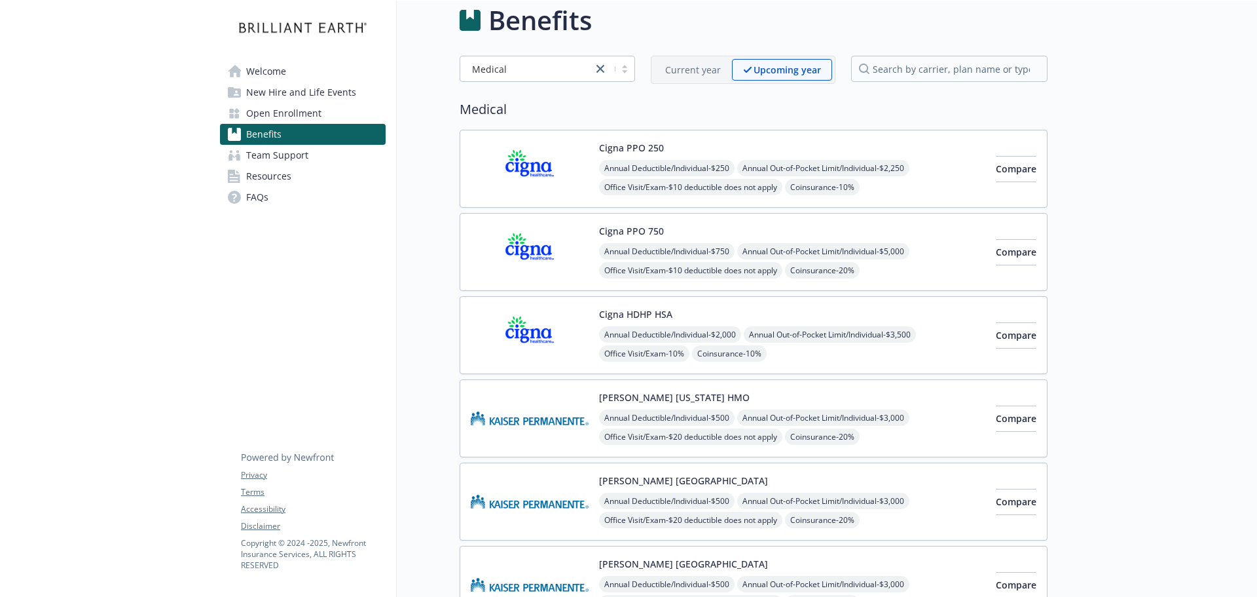
click at [513, 331] on img at bounding box center [530, 335] width 118 height 56
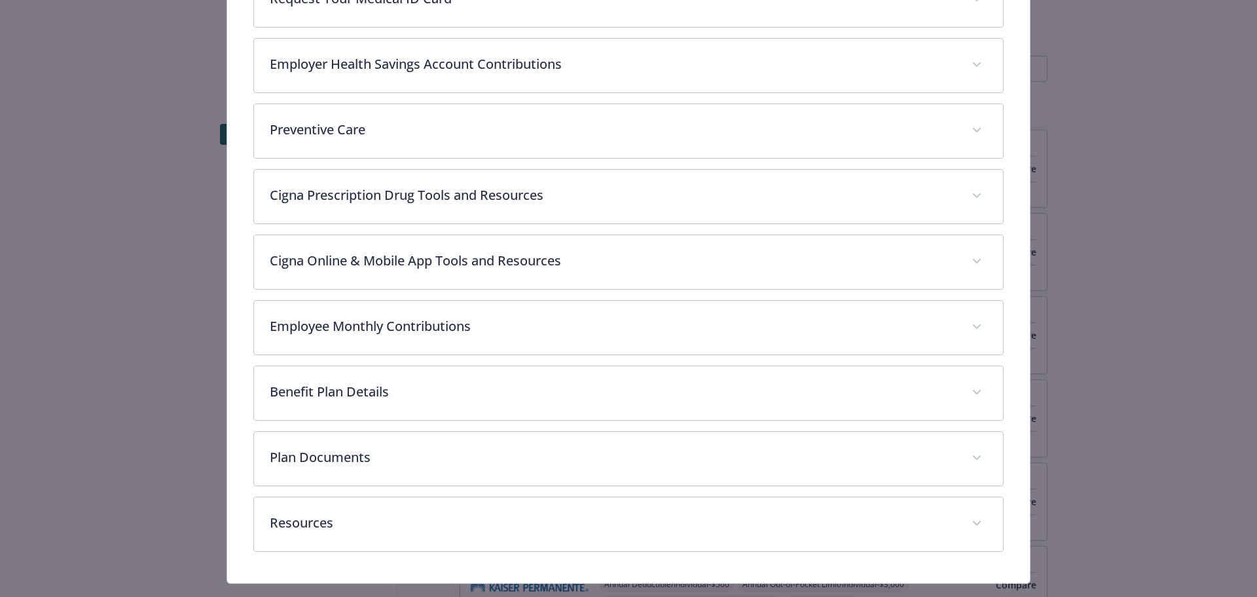
scroll to position [574, 0]
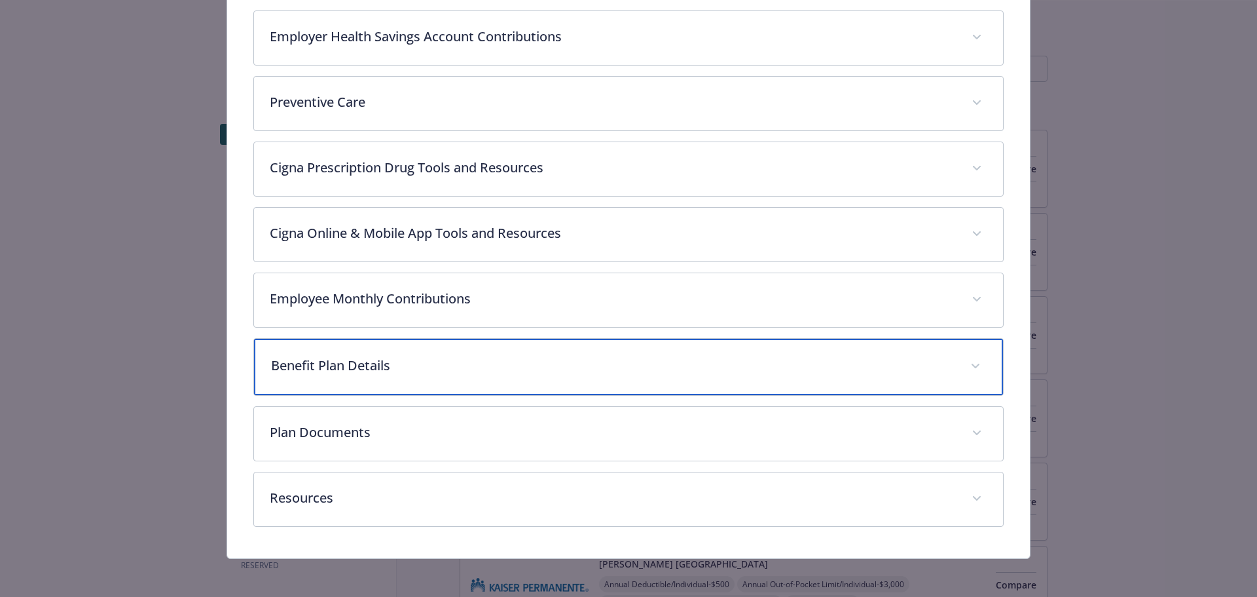
drag, startPoint x: 420, startPoint y: 369, endPoint x: 431, endPoint y: 371, distance: 10.6
click at [424, 369] on p "Benefit Plan Details" at bounding box center [613, 366] width 684 height 20
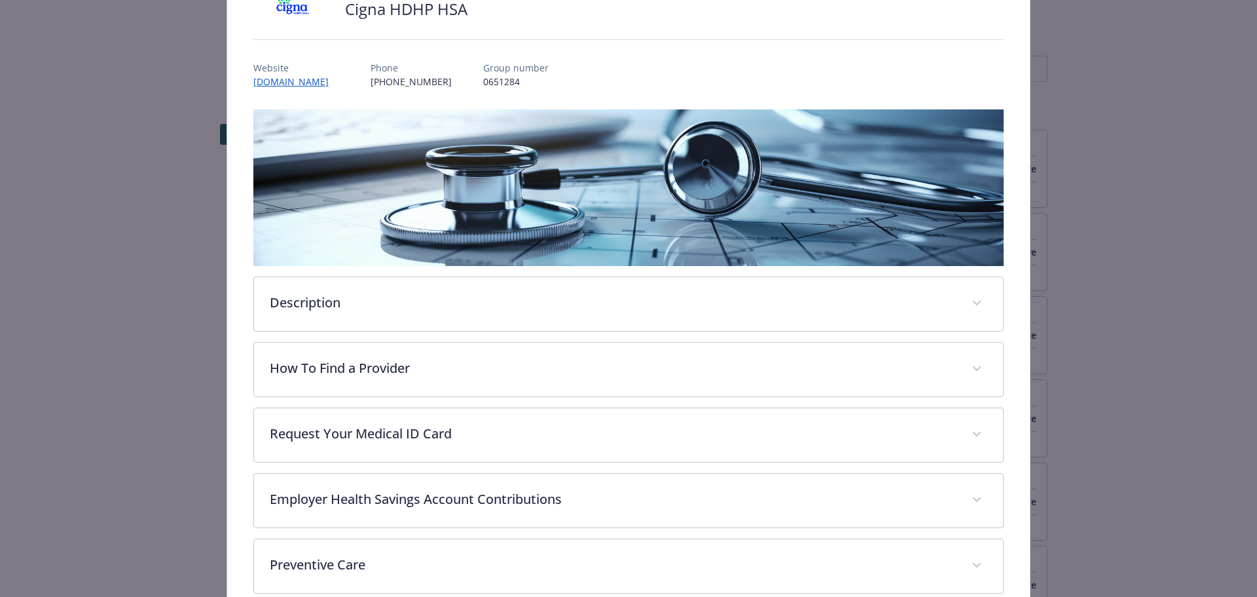
scroll to position [0, 0]
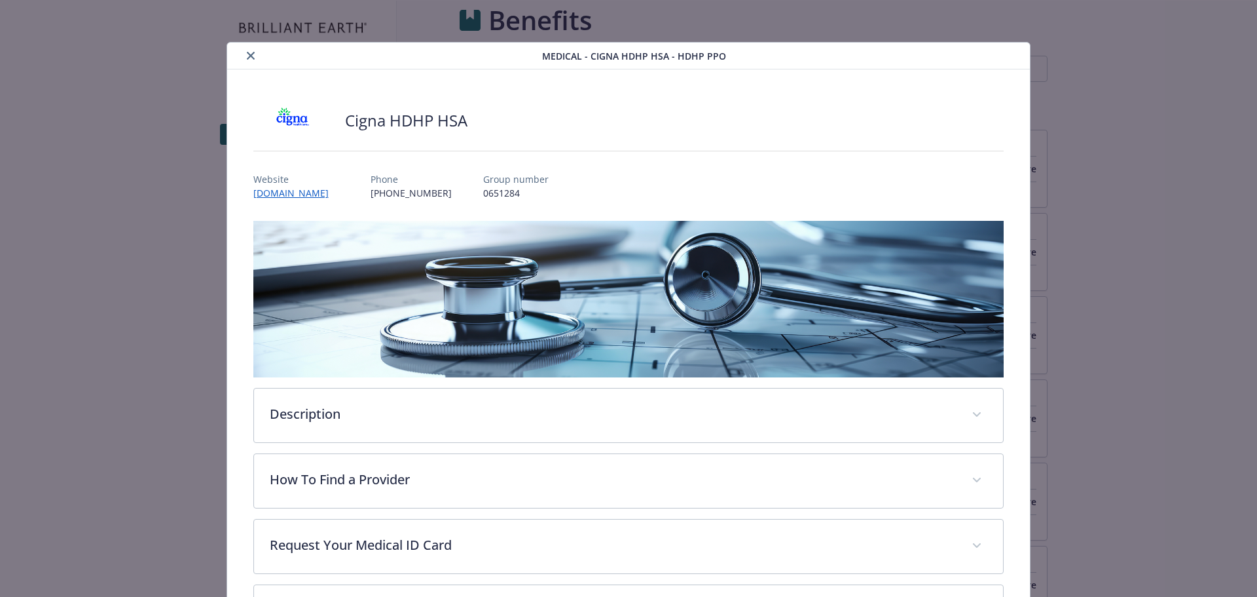
click at [251, 51] on button "close" at bounding box center [251, 56] width 16 height 16
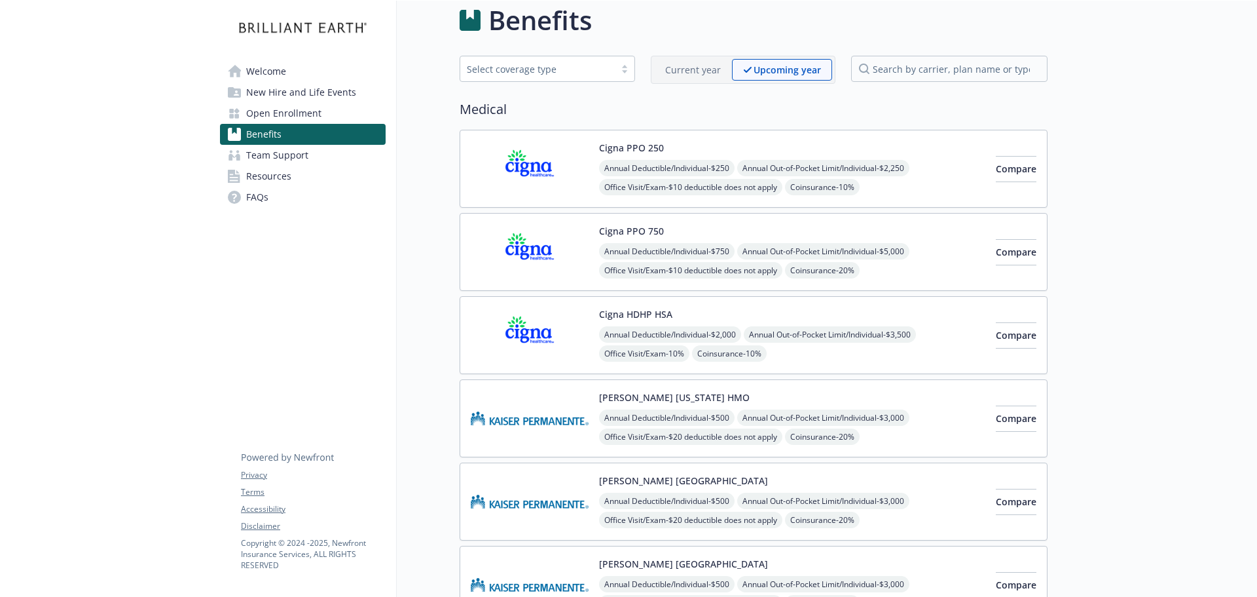
click at [777, 69] on p "Upcoming year" at bounding box center [787, 70] width 67 height 14
click at [543, 336] on img at bounding box center [530, 335] width 118 height 56
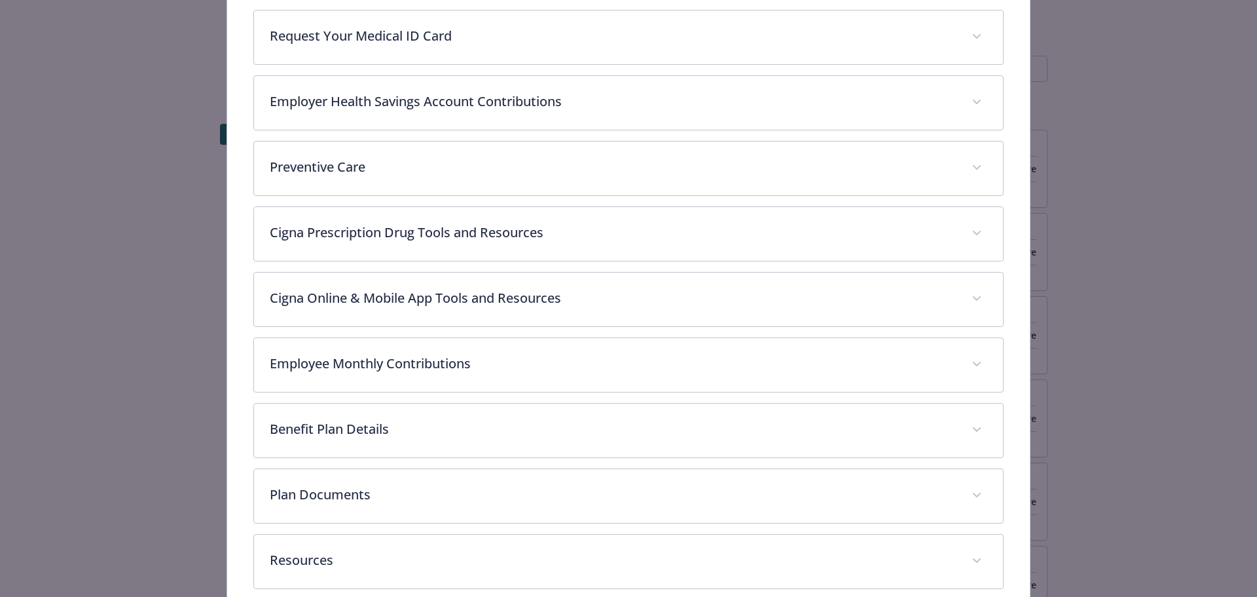
scroll to position [574, 0]
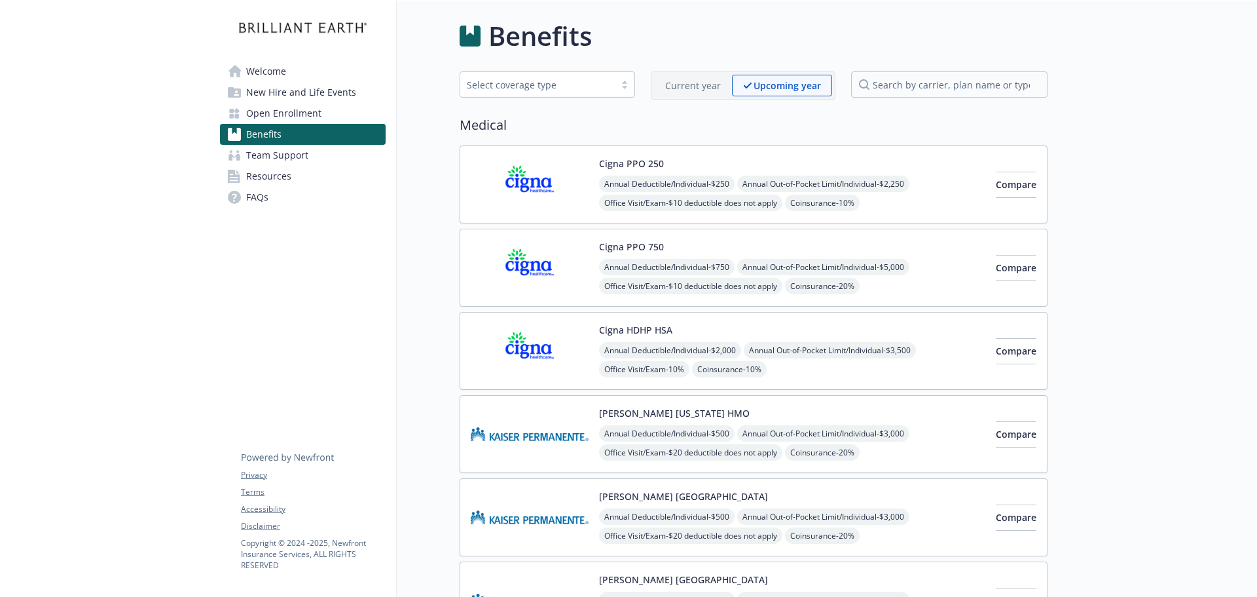
click at [695, 86] on p "Current year" at bounding box center [693, 86] width 56 height 14
click at [777, 76] on div "Upcoming year" at bounding box center [788, 86] width 88 height 22
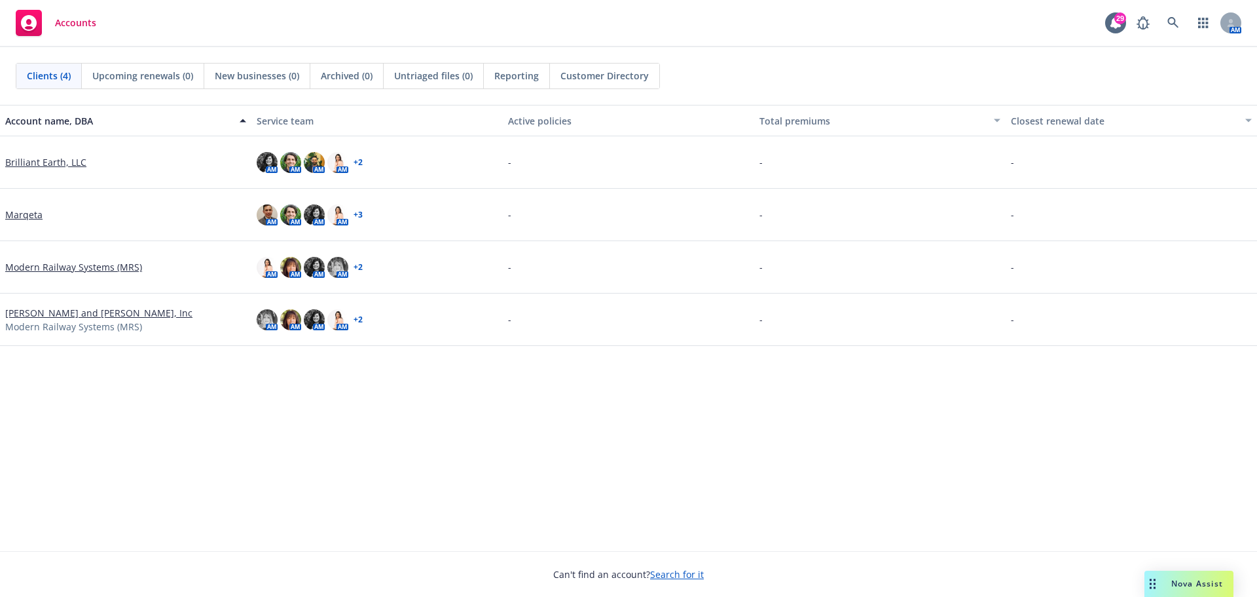
click at [1182, 579] on span "Nova Assist" at bounding box center [1197, 583] width 52 height 11
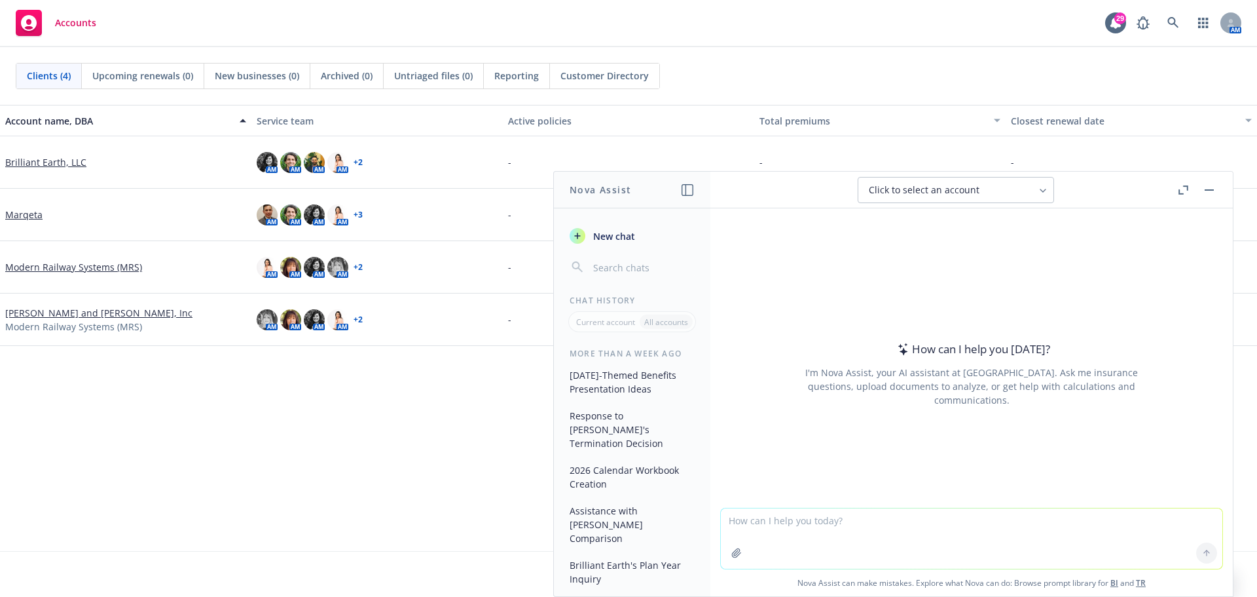
click at [896, 514] on textarea at bounding box center [972, 538] width 502 height 60
type textarea "can you please create a slide for a powerpoint deck that reviews the rising hea…"
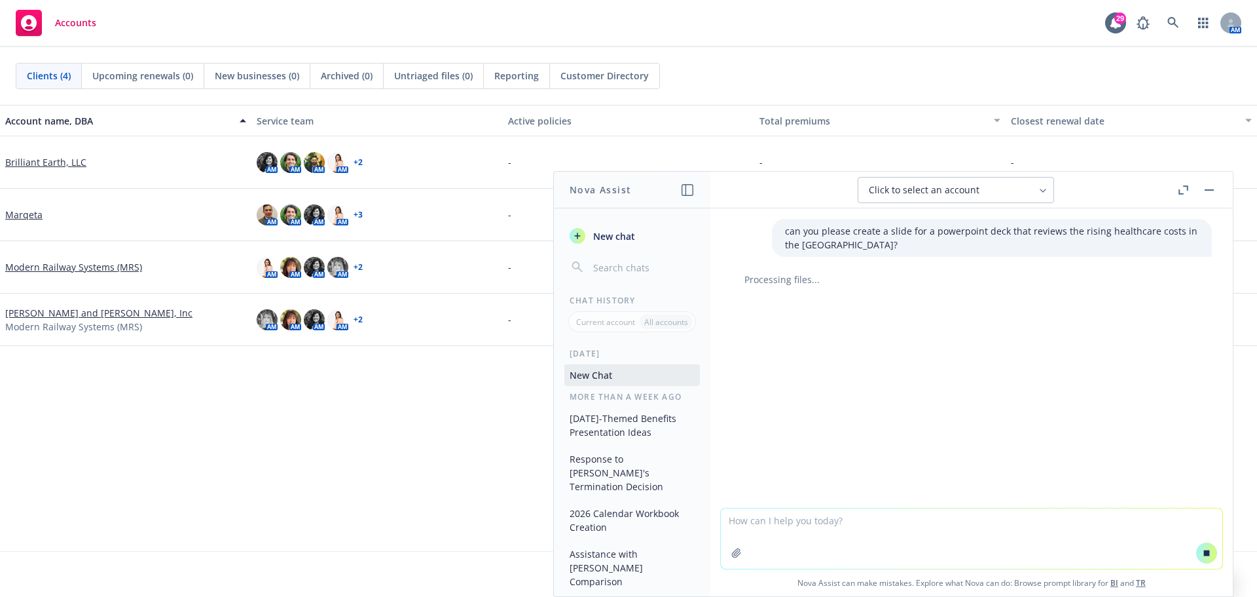
click at [859, 526] on textarea at bounding box center [972, 538] width 502 height 60
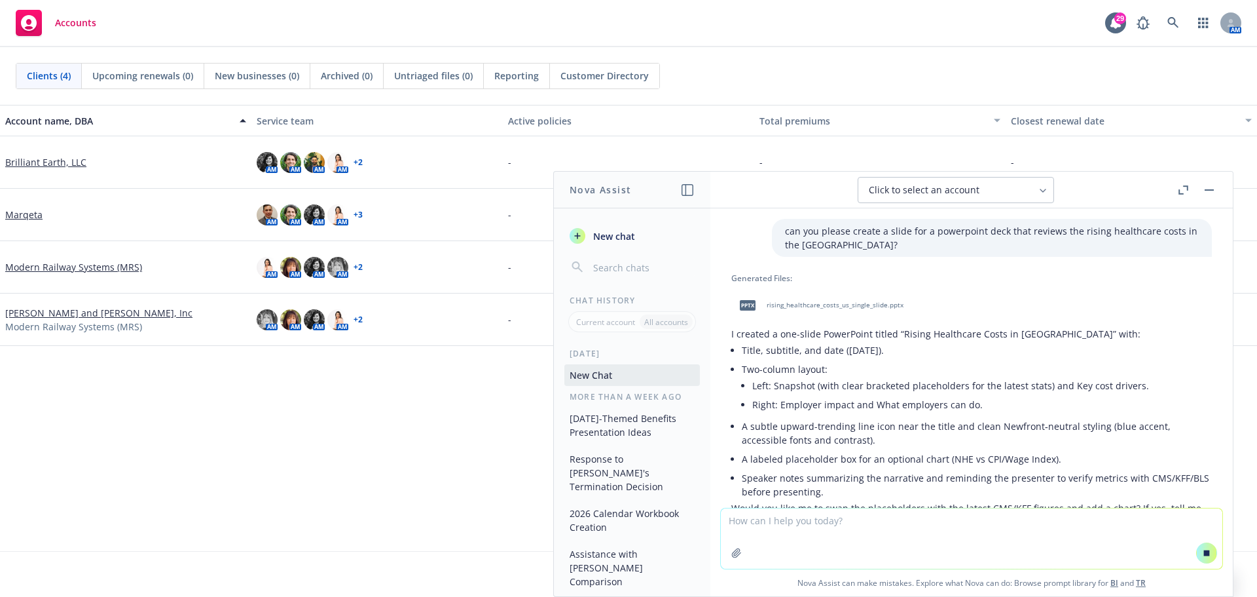
drag, startPoint x: 859, startPoint y: 302, endPoint x: 848, endPoint y: 306, distance: 11.8
click at [859, 302] on span "rising_healthcare_costs_us_single_slide.pptx" at bounding box center [835, 305] width 137 height 9
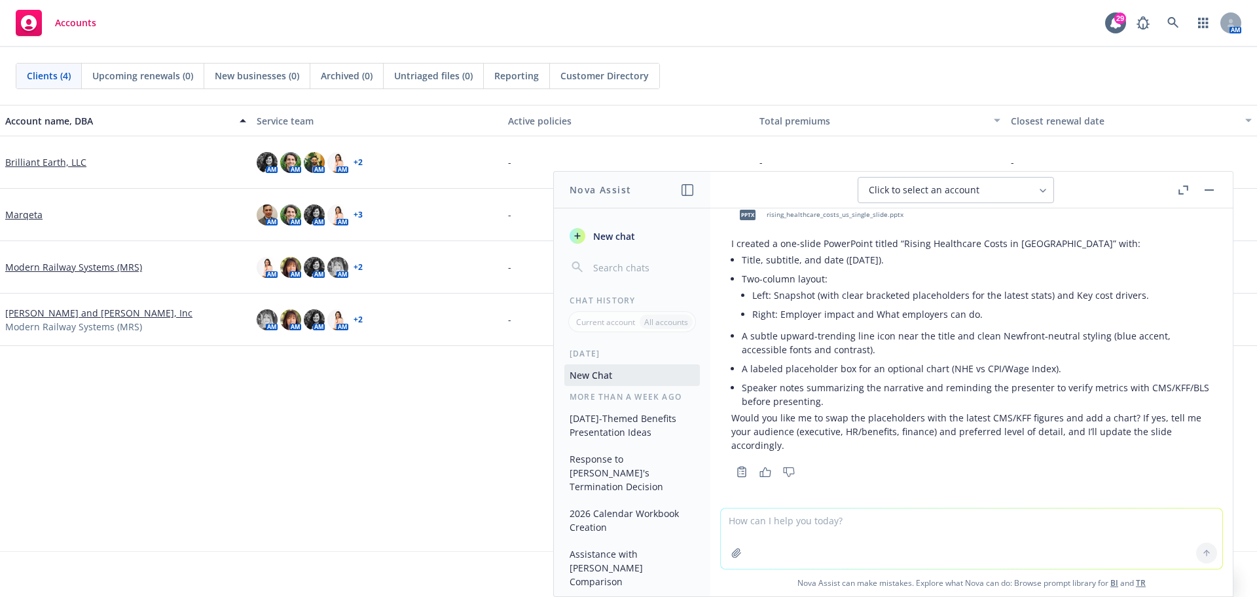
scroll to position [95, 0]
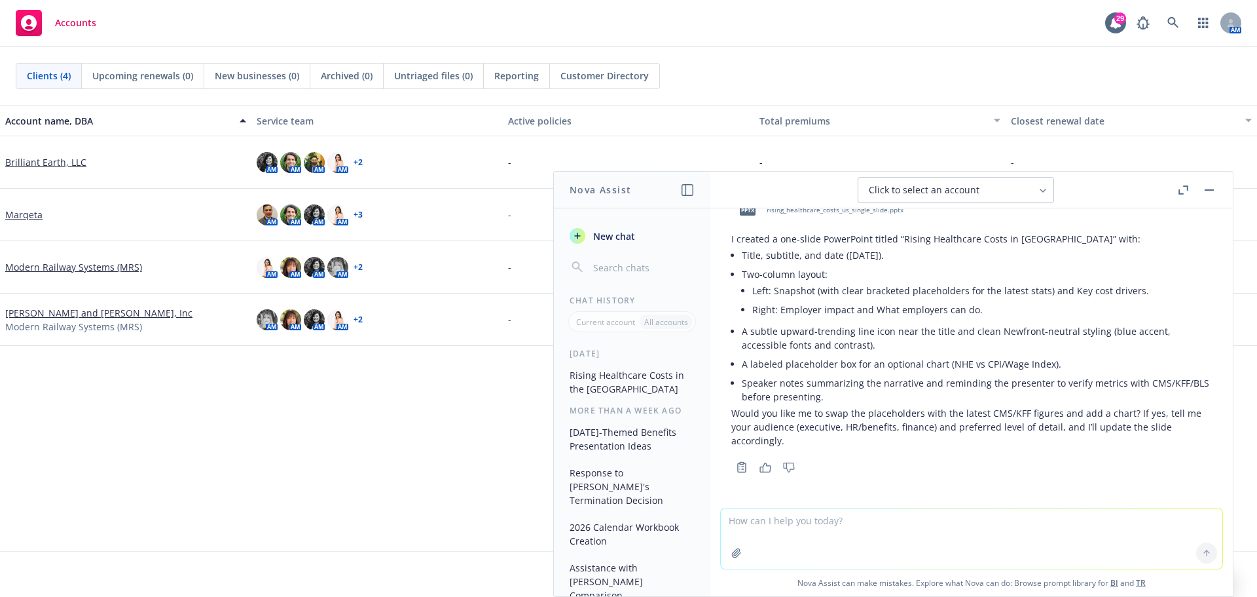
click at [1213, 192] on button "button" at bounding box center [1210, 190] width 16 height 16
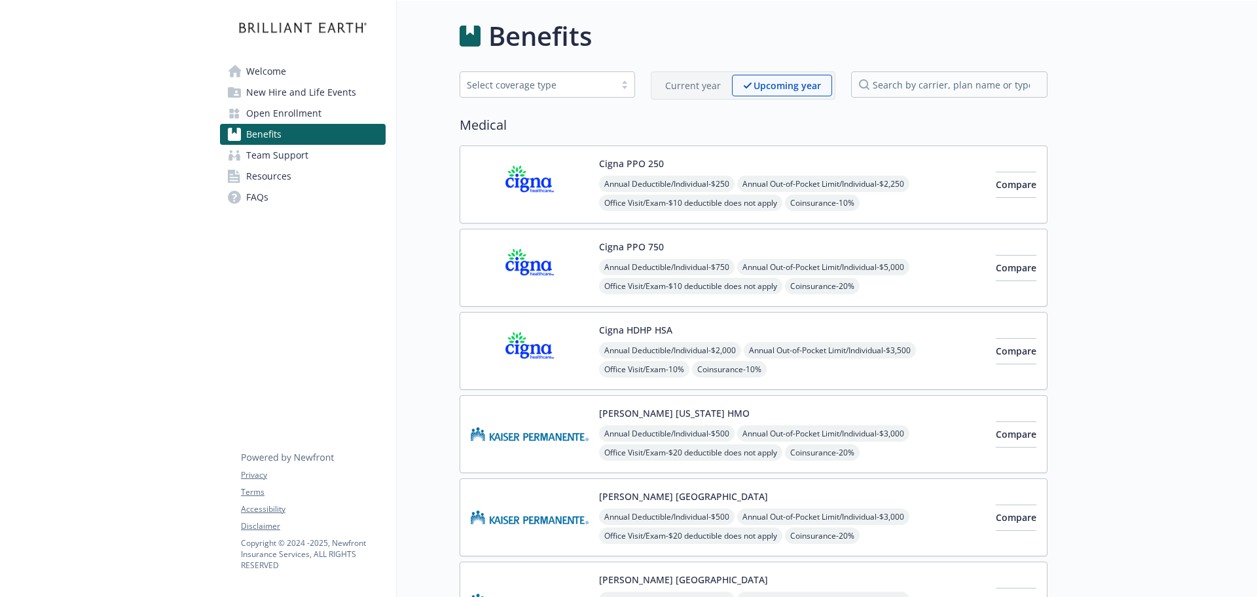
click at [853, 369] on div "Annual Deductible/Individual - $2,000 Annual Out-of-Pocket Limit/Individual - $…" at bounding box center [792, 398] width 386 height 112
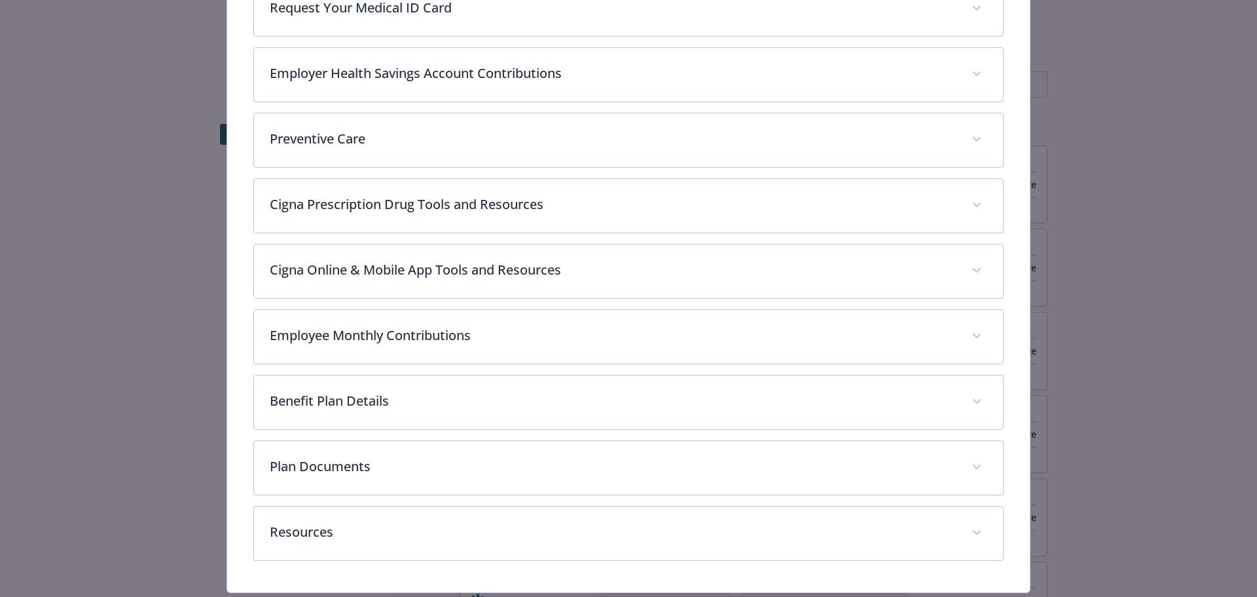
scroll to position [574, 0]
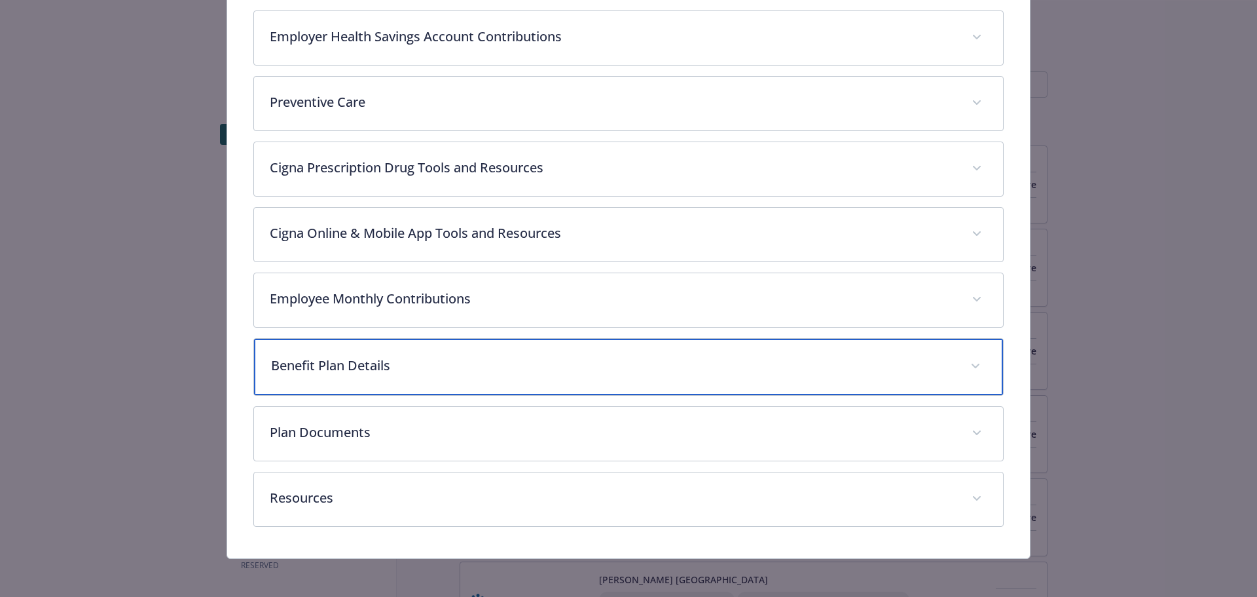
click at [436, 368] on p "Benefit Plan Details" at bounding box center [613, 366] width 684 height 20
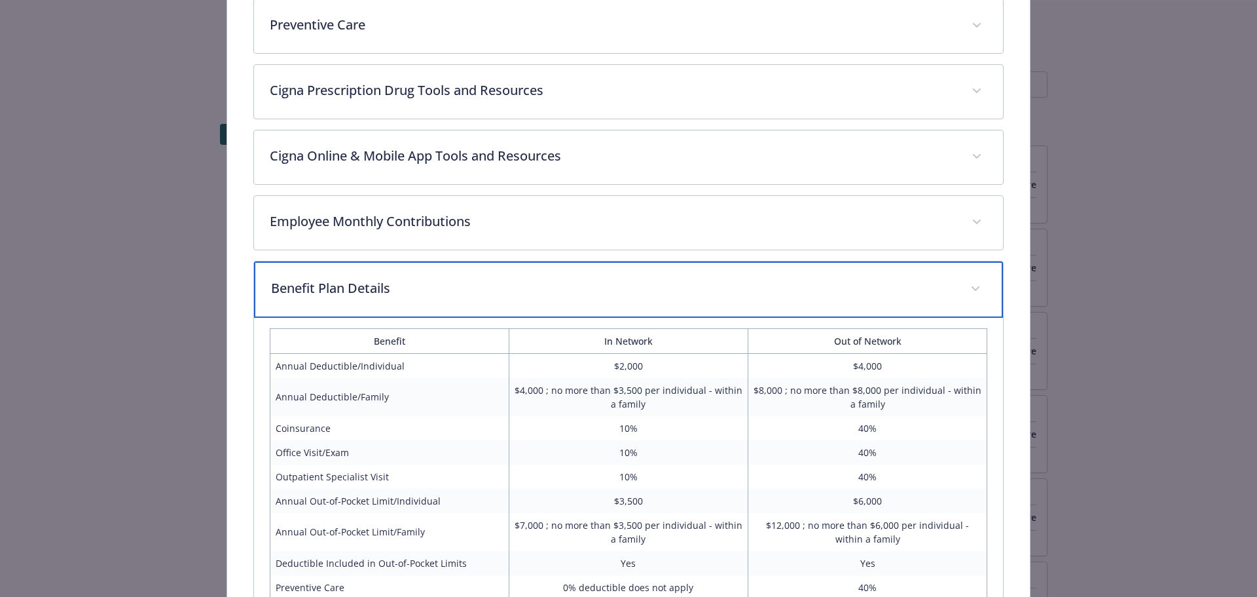
scroll to position [705, 0]
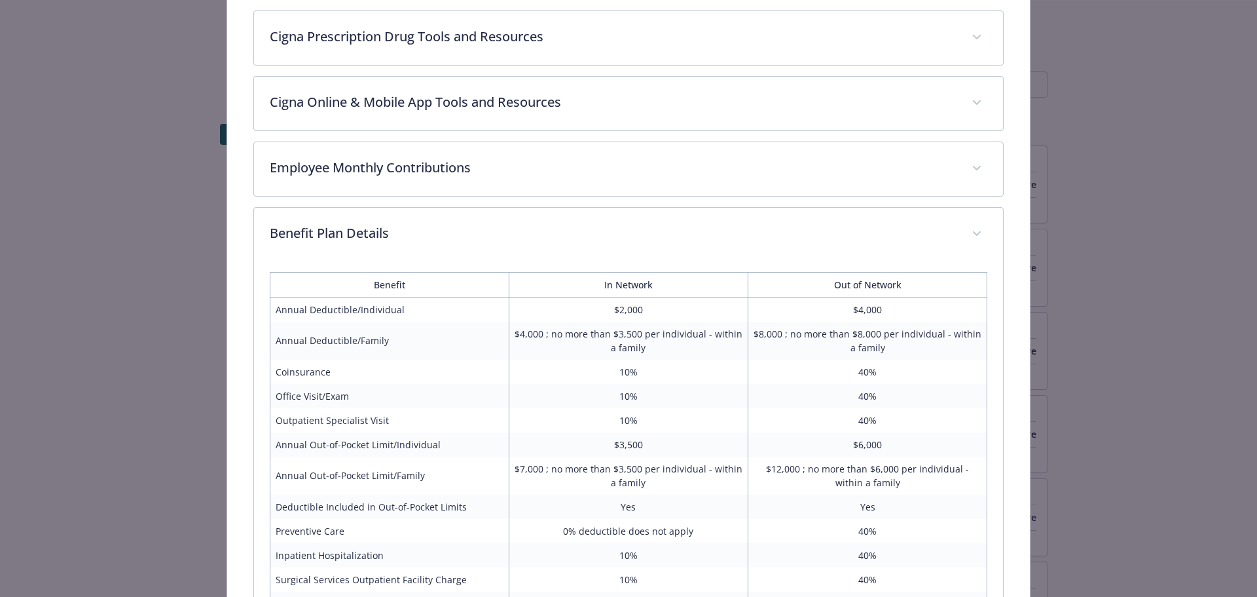
click at [671, 341] on td "$4,000 ; no more than $3,500 per individual - within a family" at bounding box center [628, 341] width 239 height 38
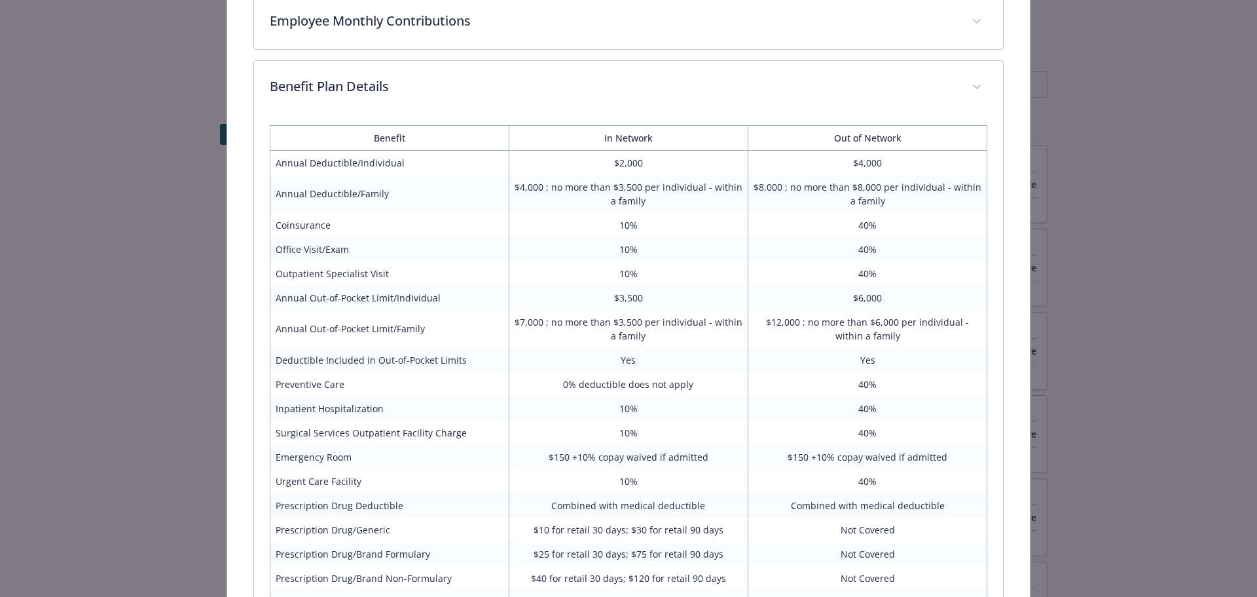
scroll to position [786, 0]
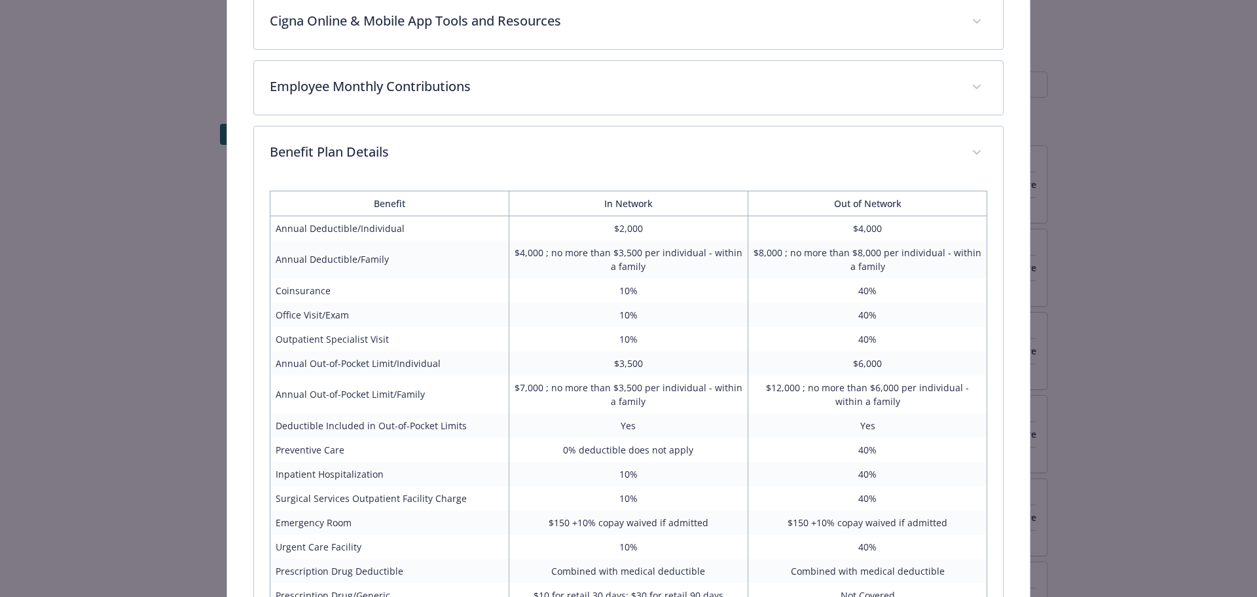
click at [100, 130] on div "Medical - Cigna HDHP HSA - HDHP PPO Cigna HDHP HSA Website [DOMAIN_NAME] Phone …" at bounding box center [628, 298] width 1257 height 597
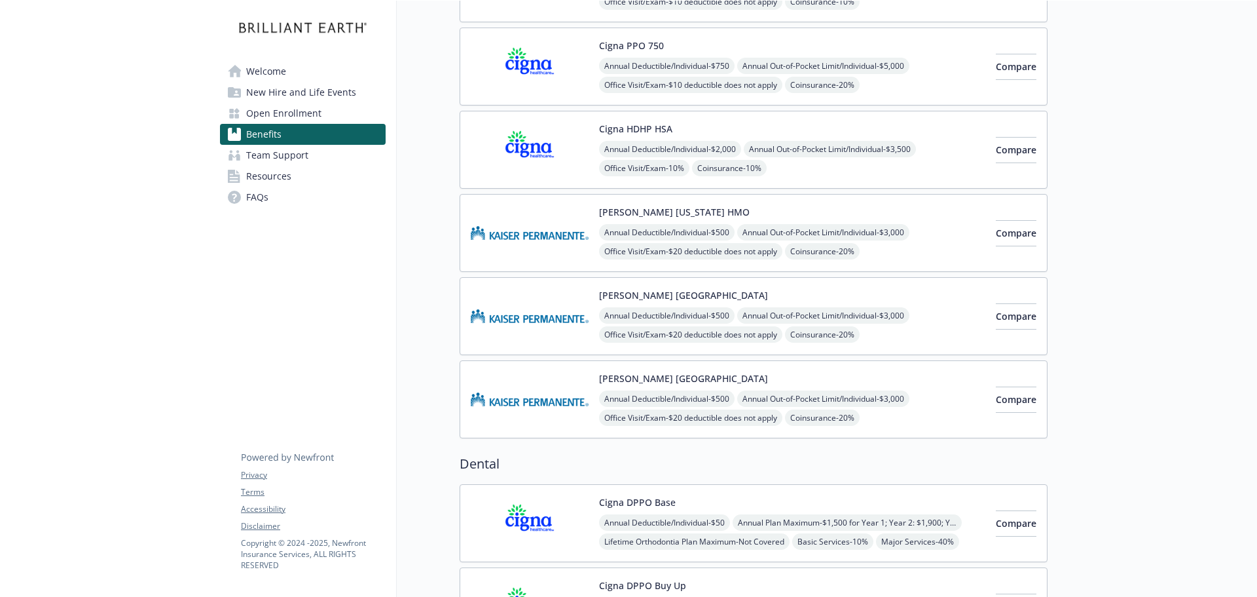
scroll to position [196, 0]
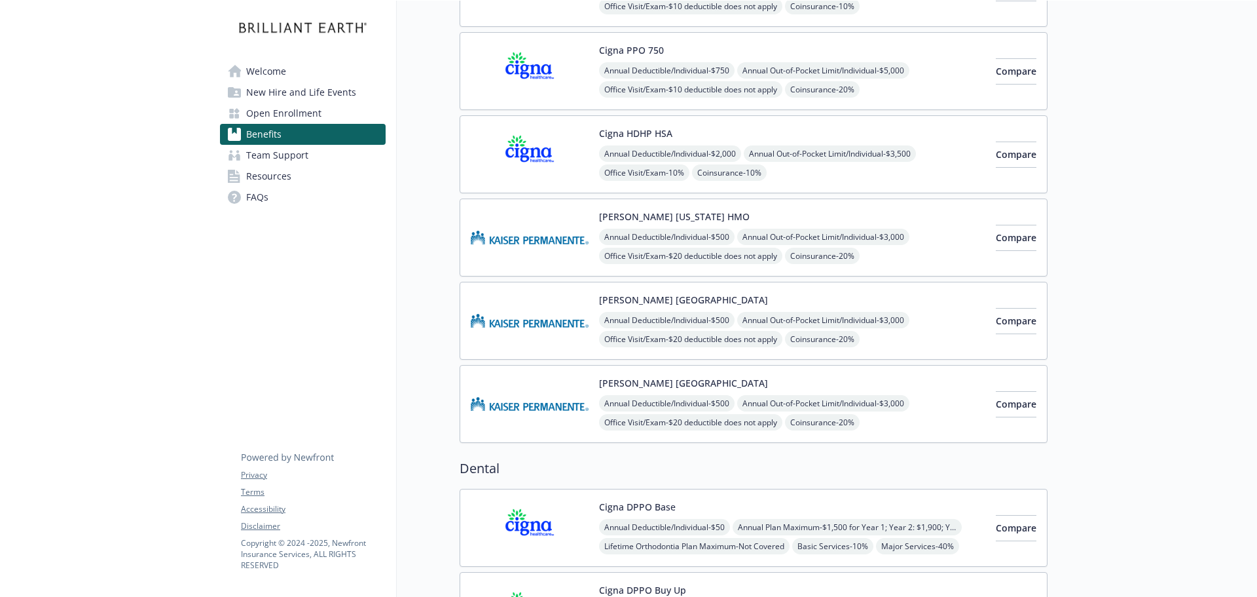
click at [562, 149] on img at bounding box center [530, 154] width 118 height 56
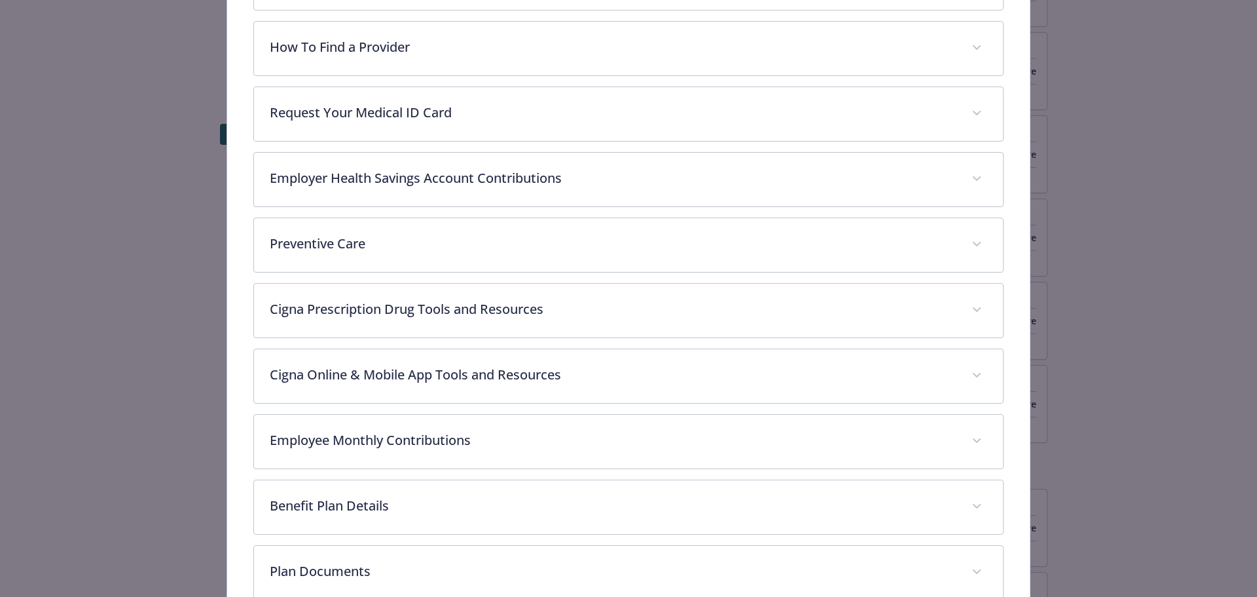
scroll to position [574, 0]
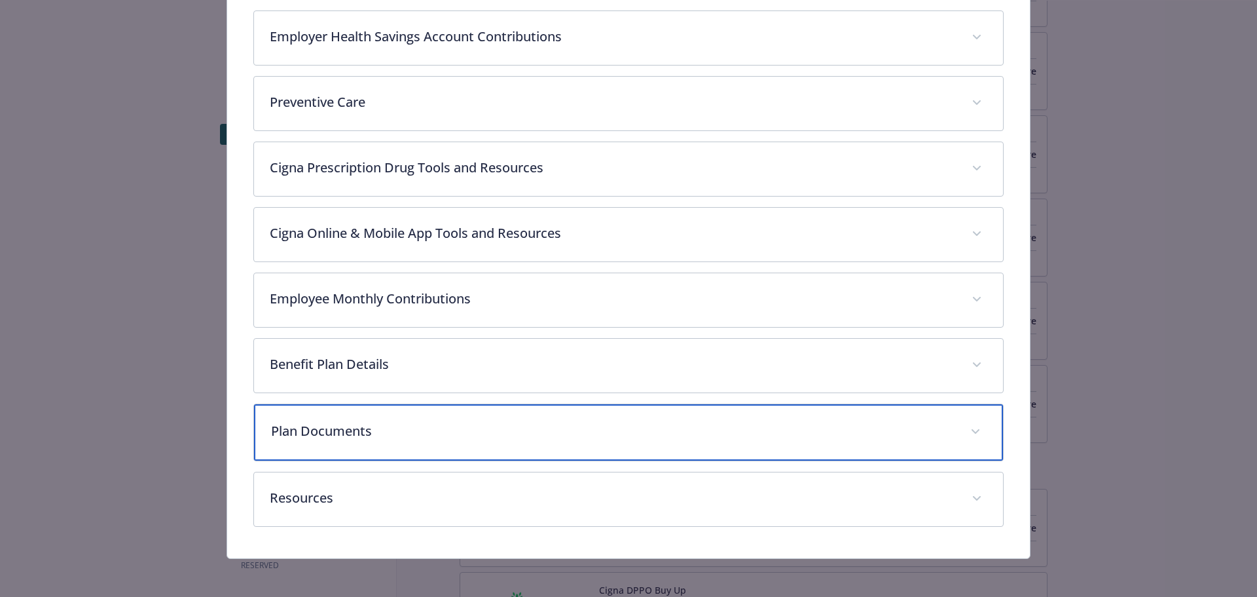
click at [414, 434] on p "Plan Documents" at bounding box center [613, 431] width 684 height 20
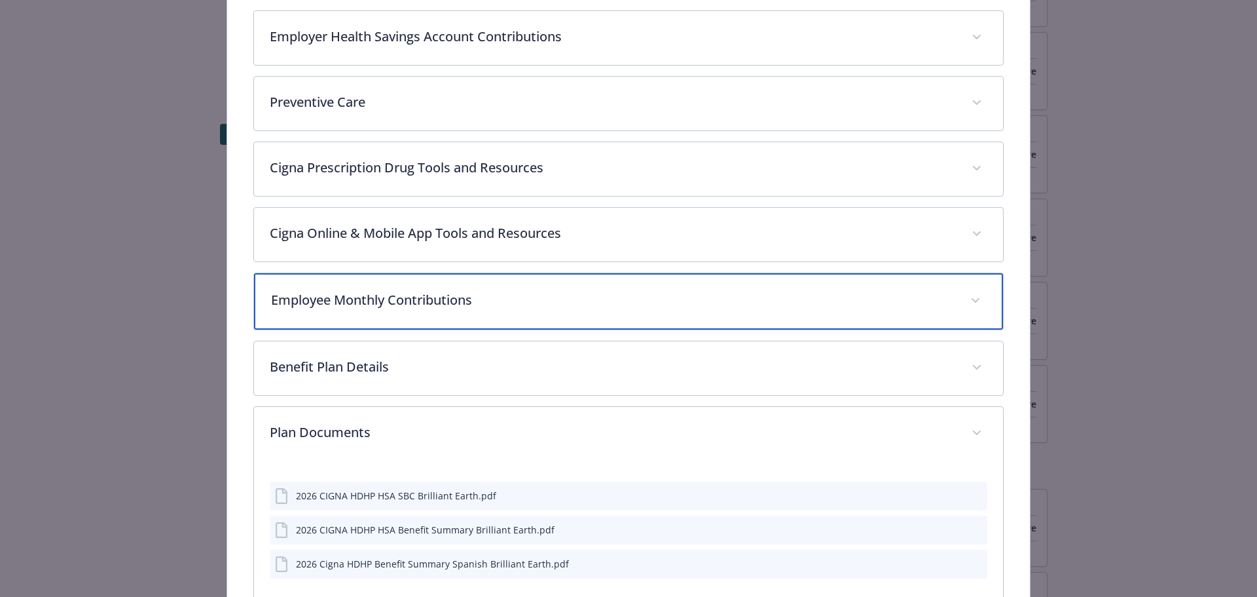
click at [430, 291] on p "Employee Monthly Contributions" at bounding box center [613, 300] width 684 height 20
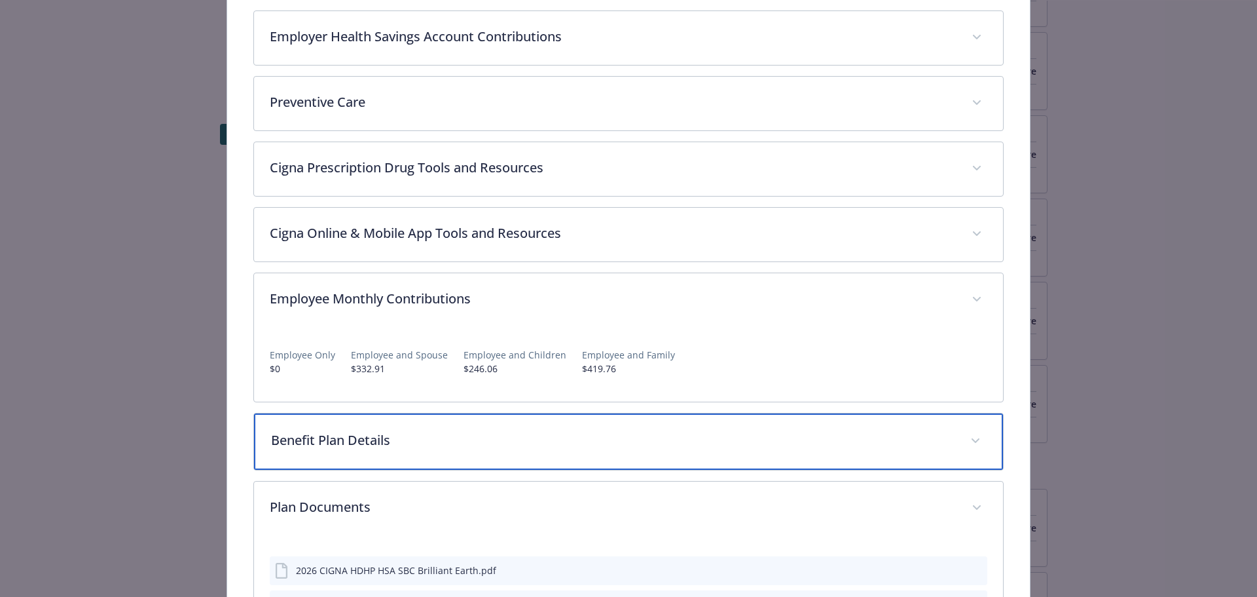
click at [427, 435] on p "Benefit Plan Details" at bounding box center [613, 440] width 684 height 20
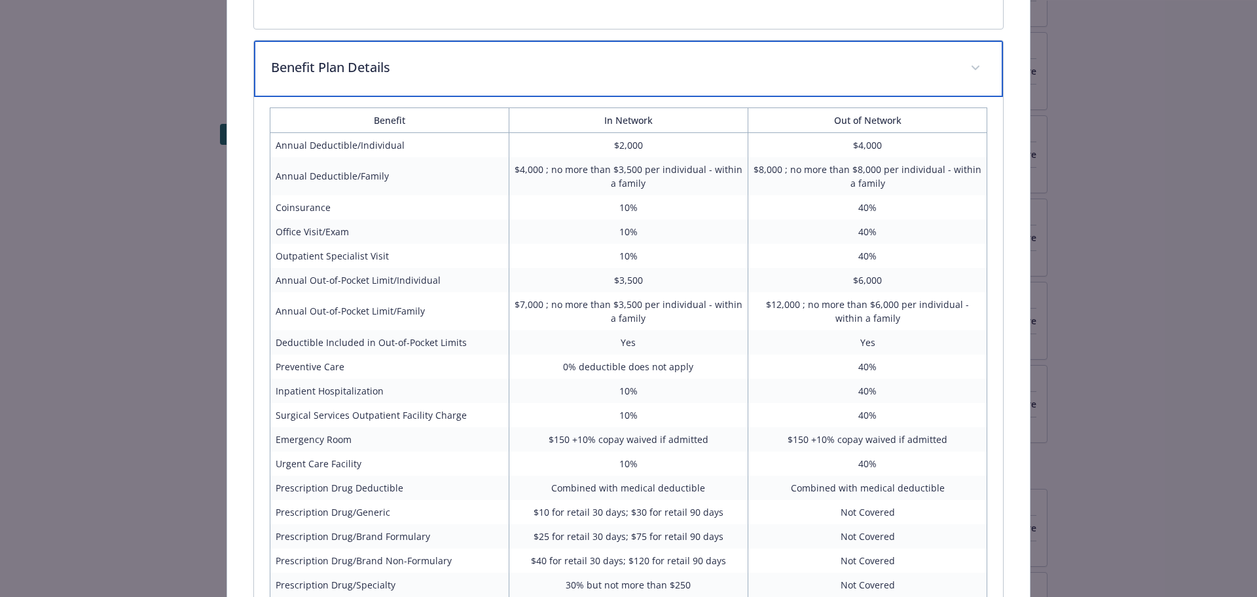
scroll to position [967, 0]
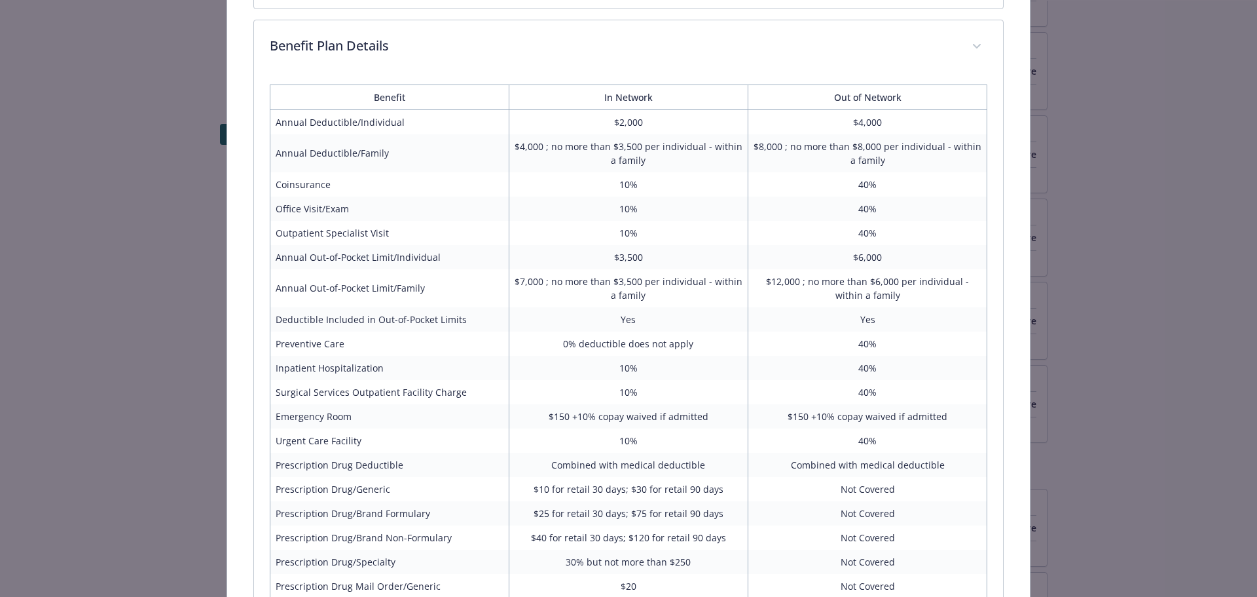
click at [130, 136] on div "Medical - Cigna HDHP HSA - HDHP PPO Cigna HDHP HSA Website [DOMAIN_NAME] Phone …" at bounding box center [629, 52] width 1006 height 1954
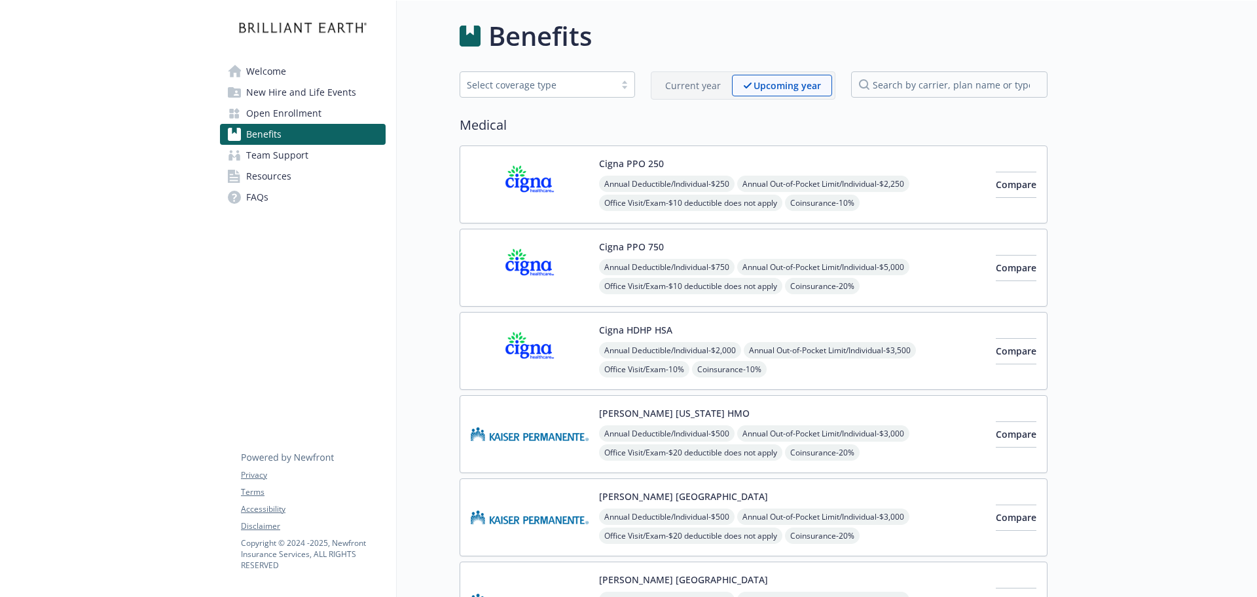
click at [473, 363] on img at bounding box center [530, 351] width 118 height 56
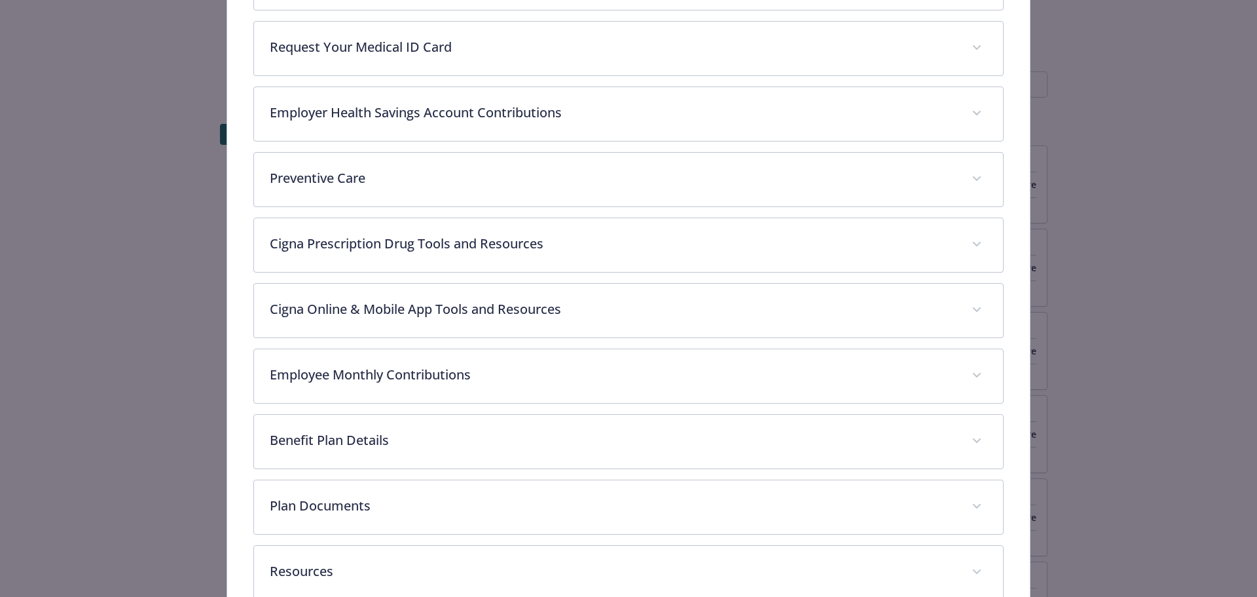
scroll to position [574, 0]
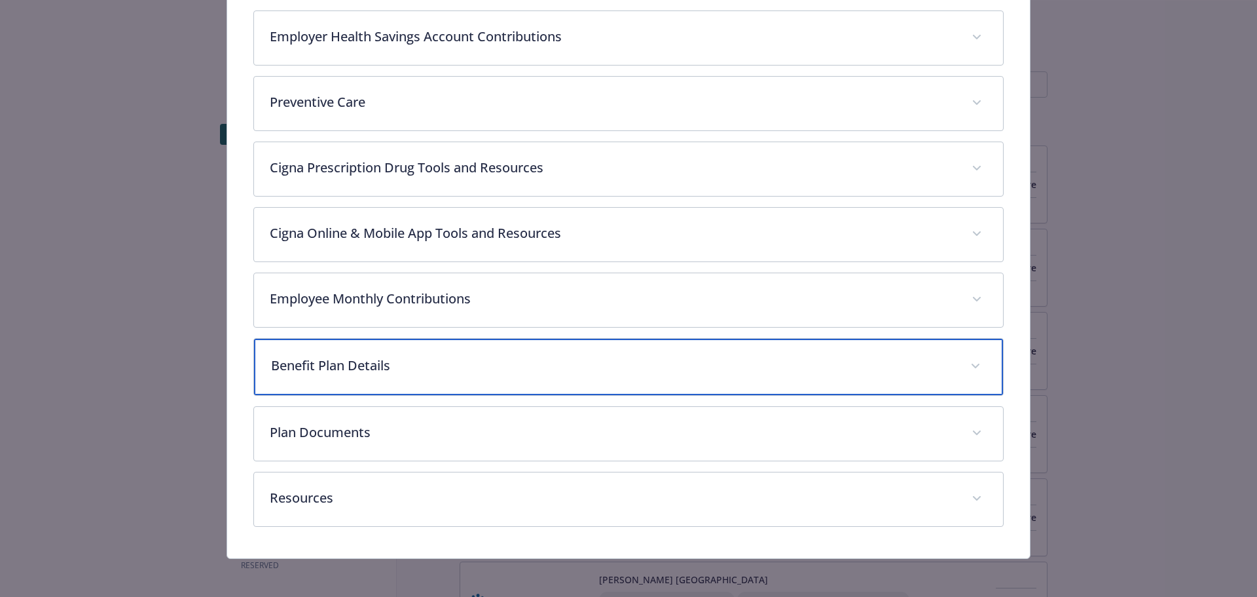
click at [405, 364] on p "Benefit Plan Details" at bounding box center [613, 366] width 684 height 20
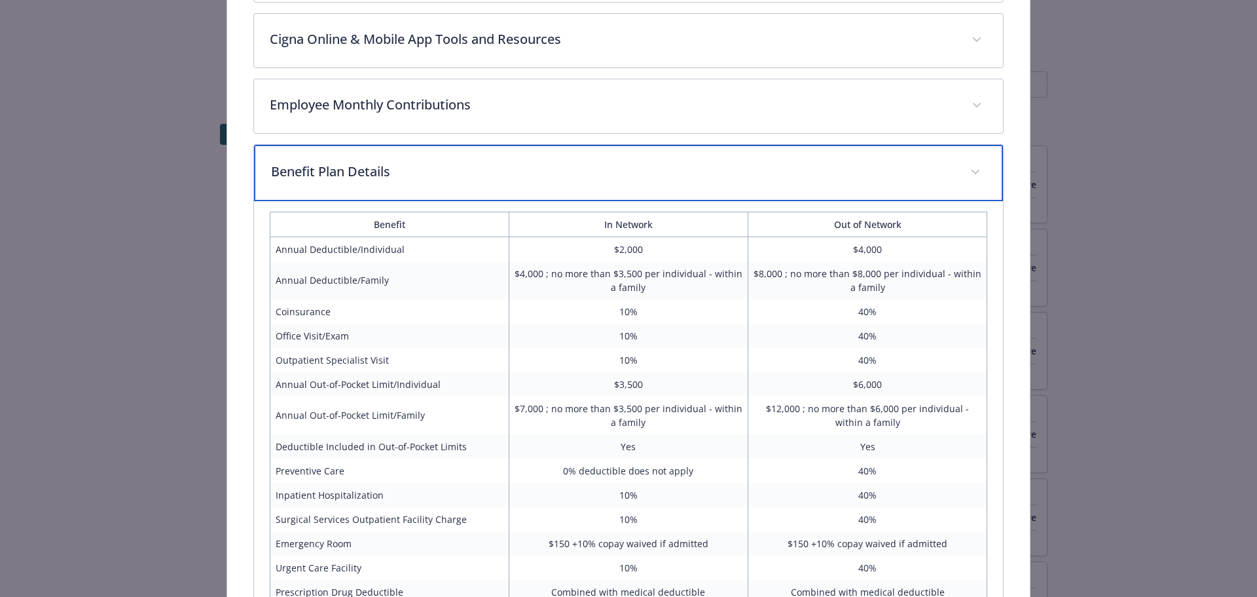
scroll to position [770, 0]
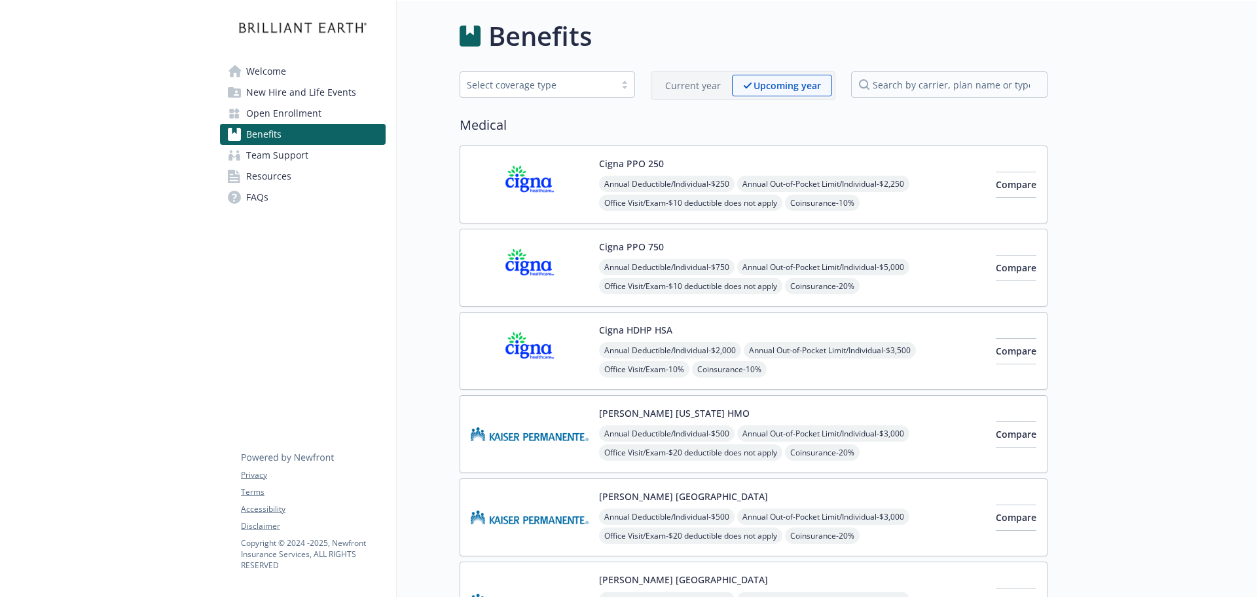
click at [697, 84] on p "Current year" at bounding box center [693, 86] width 56 height 14
